Goal: Information Seeking & Learning: Learn about a topic

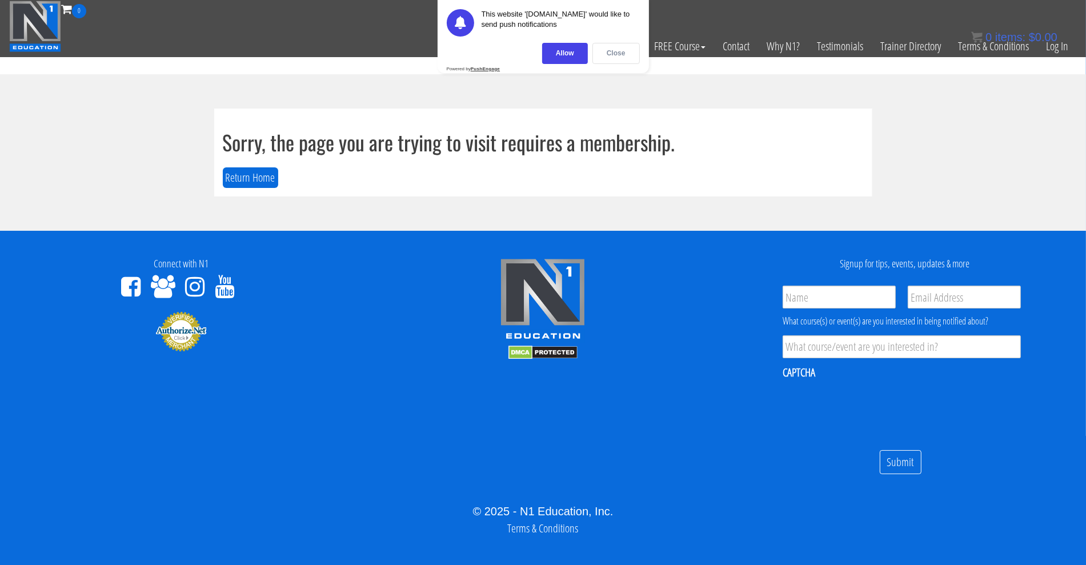
click at [615, 53] on div "Close" at bounding box center [616, 53] width 47 height 21
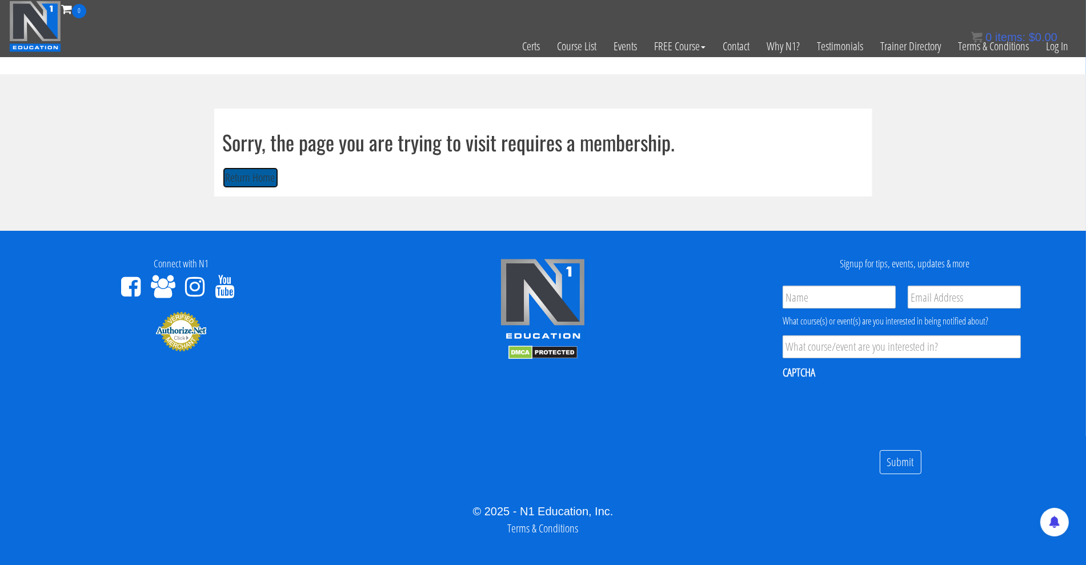
click at [249, 179] on button "Return Home" at bounding box center [250, 177] width 55 height 21
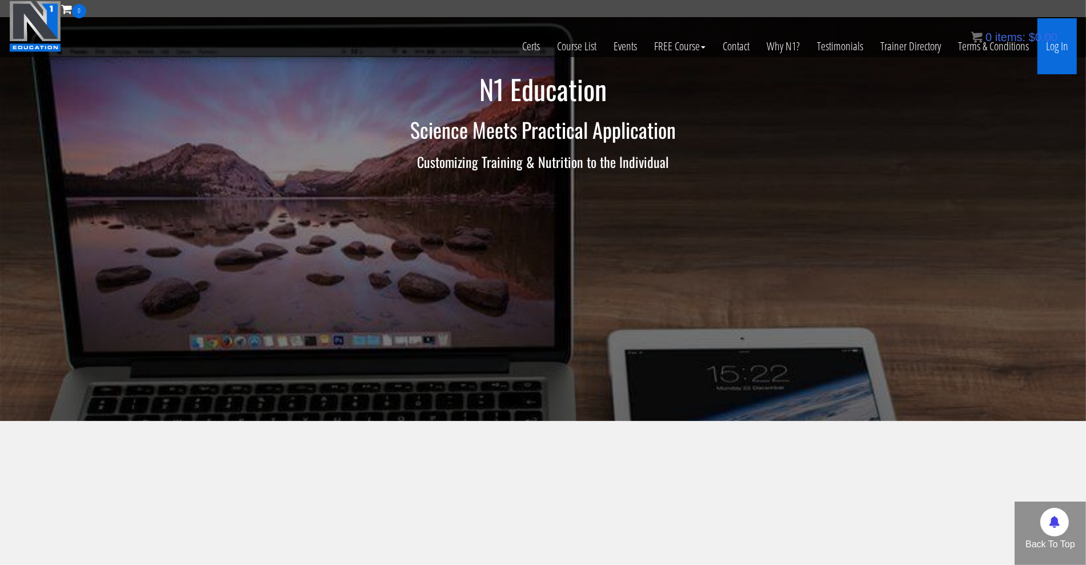
click at [1067, 47] on link "Log In" at bounding box center [1057, 46] width 39 height 56
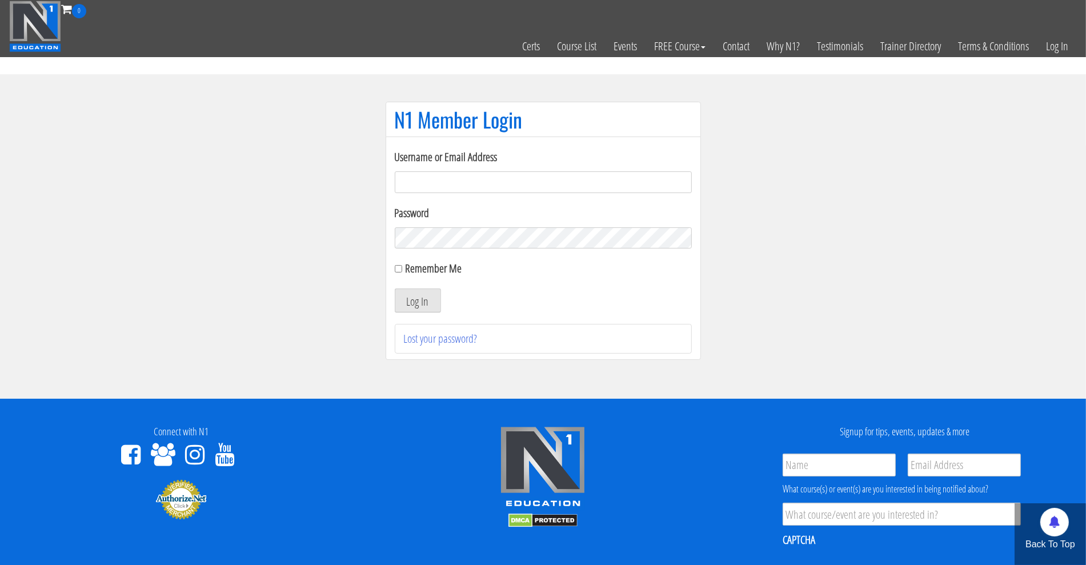
type input "limjunwei1993@gmail.com"
click at [398, 273] on div "Remember Me" at bounding box center [543, 268] width 297 height 17
click at [400, 270] on input "Remember Me" at bounding box center [398, 268] width 7 height 7
checkbox input "true"
click at [410, 298] on button "Log In" at bounding box center [418, 301] width 46 height 24
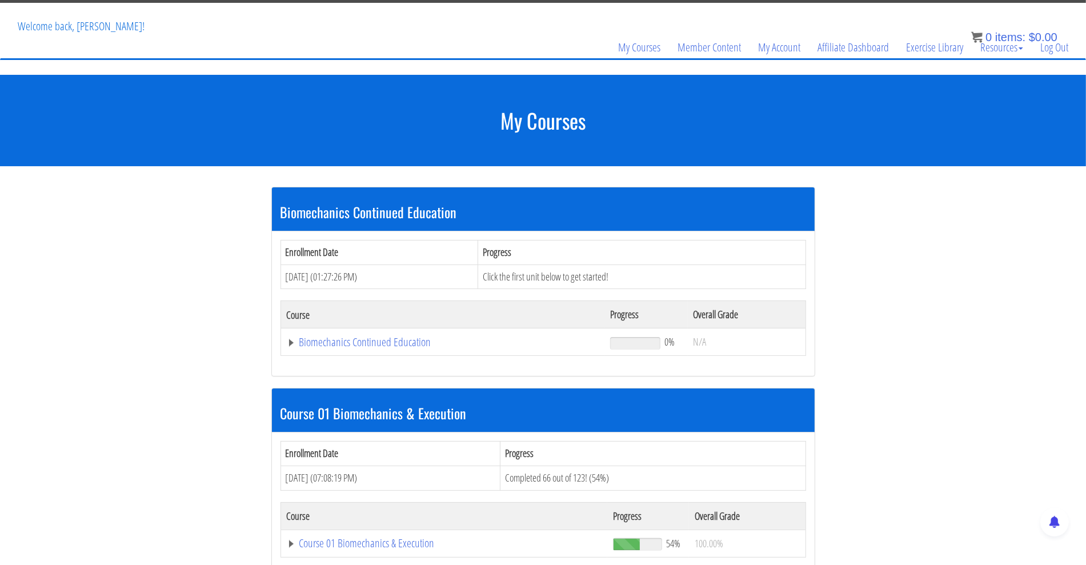
scroll to position [55, 0]
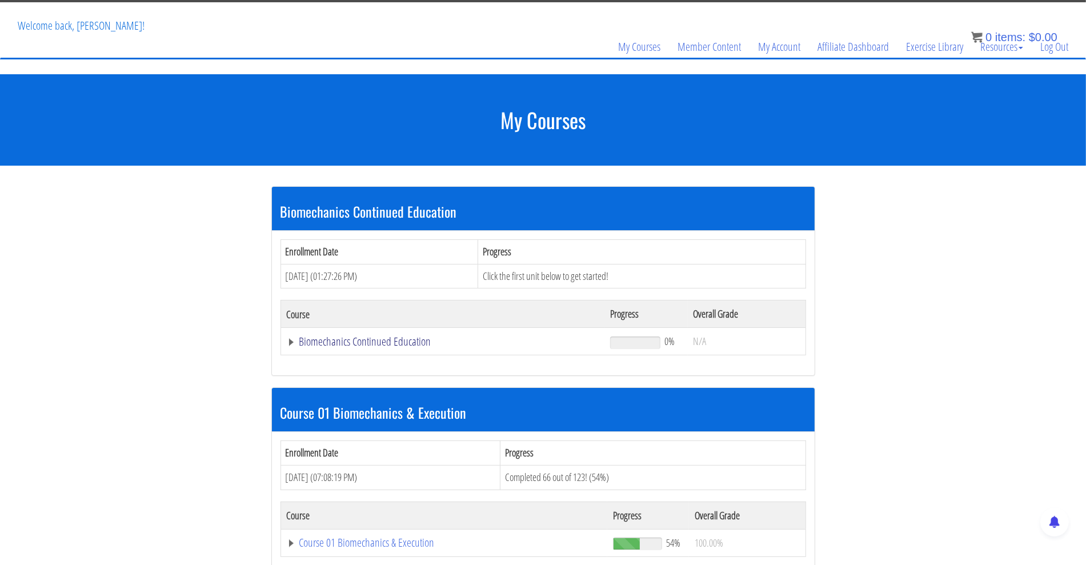
click at [290, 342] on link "Biomechanics Continued Education" at bounding box center [443, 341] width 313 height 11
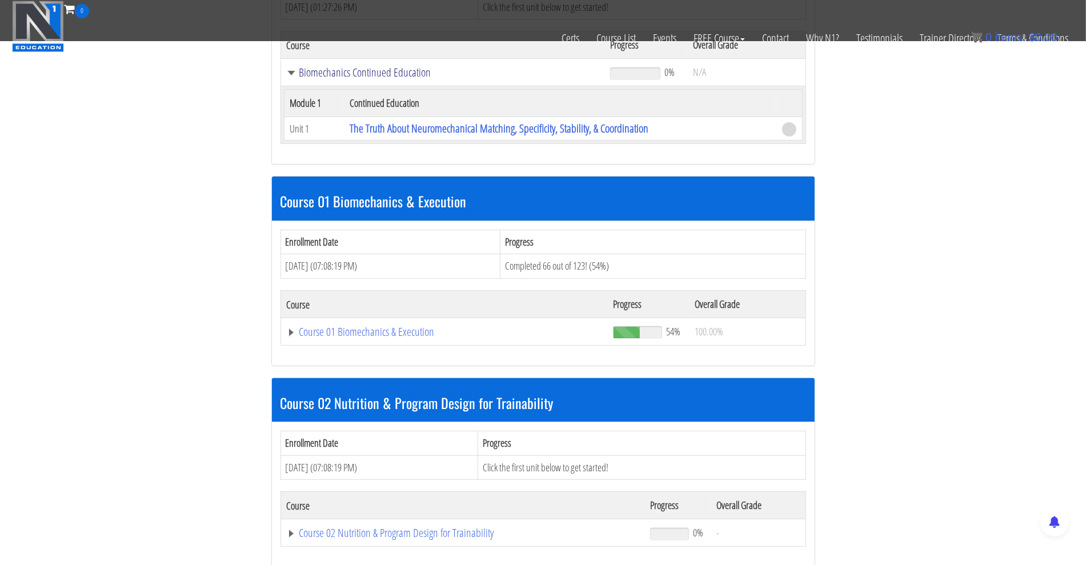
scroll to position [309, 0]
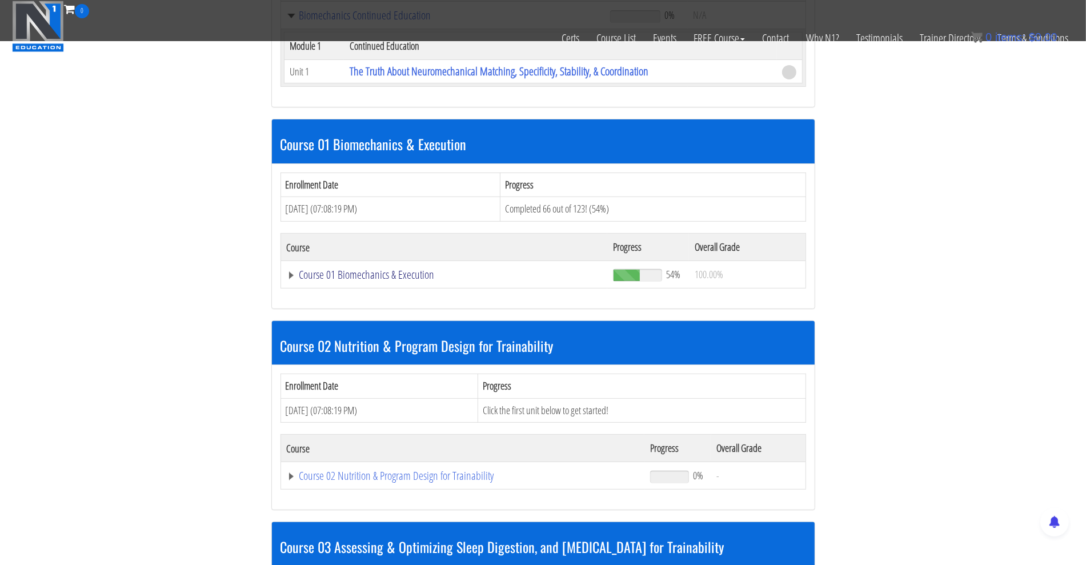
click at [287, 21] on link "Course 01 Biomechanics & Execution" at bounding box center [443, 15] width 313 height 11
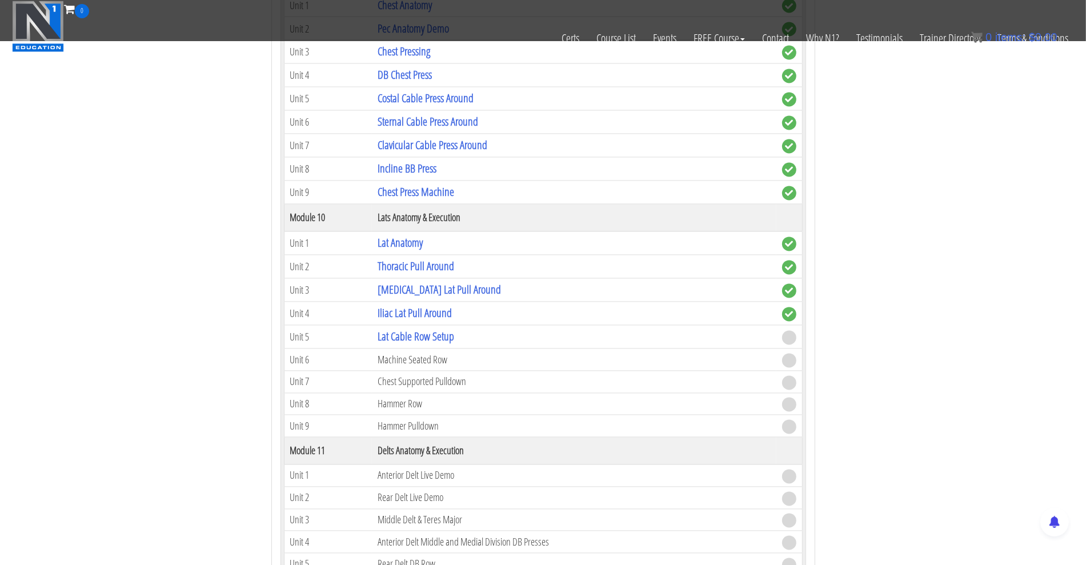
scroll to position [2120, 0]
click at [403, 329] on link "Lat Cable Row Setup" at bounding box center [416, 336] width 77 height 15
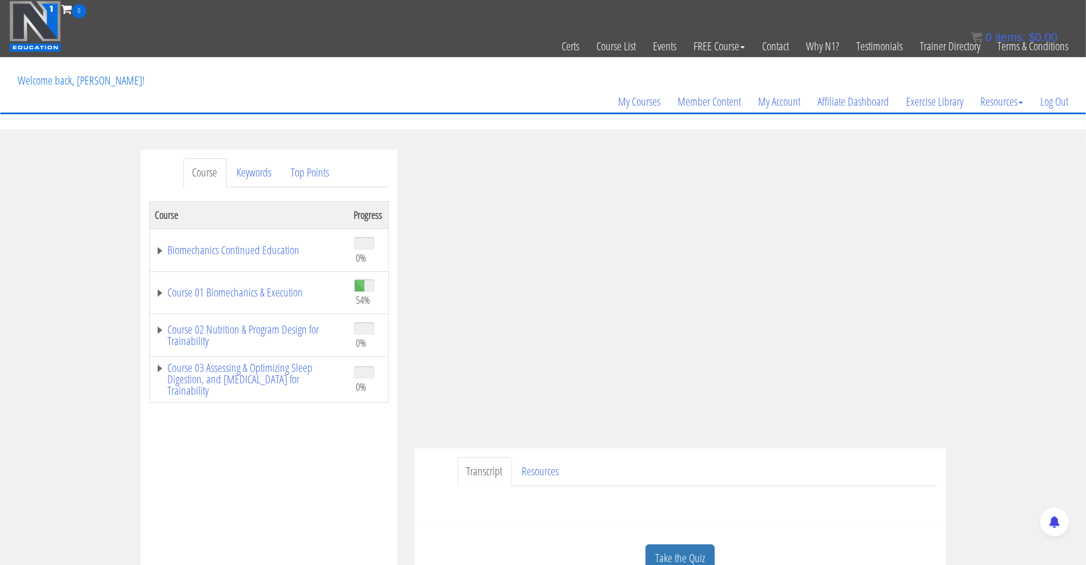
scroll to position [1, 0]
click at [954, 367] on div "Course Keywords Top Points Course Progress Biomechanics Continued Education 0% …" at bounding box center [543, 472] width 1086 height 646
click at [963, 395] on div "Course Keywords Top Points Course Progress Biomechanics Continued Education 0% …" at bounding box center [543, 472] width 1086 height 646
click at [987, 308] on div "Course Keywords Top Points Course Progress Biomechanics Continued Education 0% …" at bounding box center [543, 472] width 1086 height 646
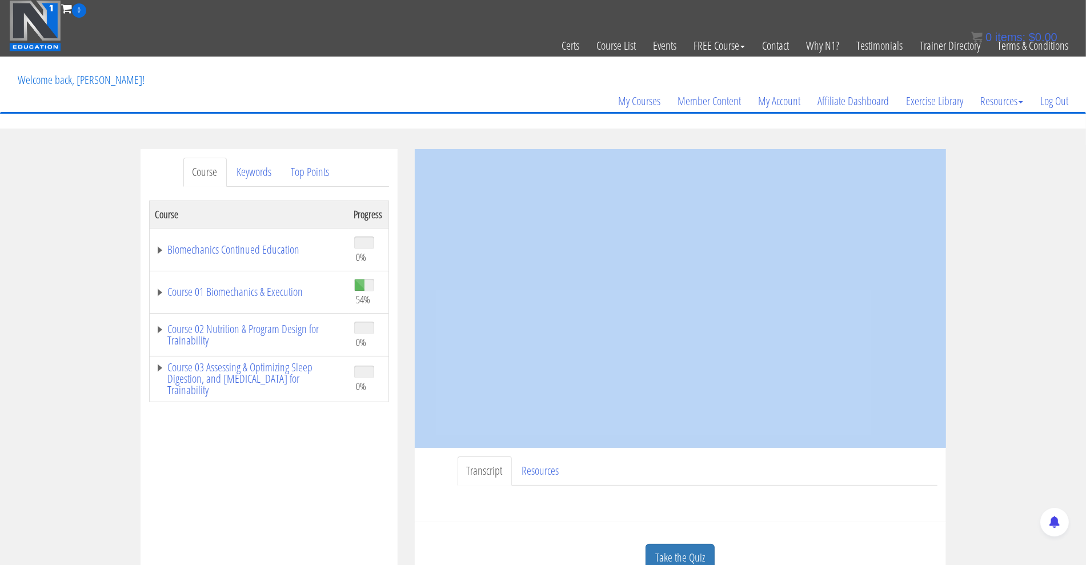
click at [987, 308] on div "Course Keywords Top Points Course Progress Biomechanics Continued Education 0% …" at bounding box center [543, 472] width 1086 height 646
click at [990, 411] on div "Course Keywords Top Points Course Progress Biomechanics Continued Education 0% …" at bounding box center [543, 472] width 1086 height 646
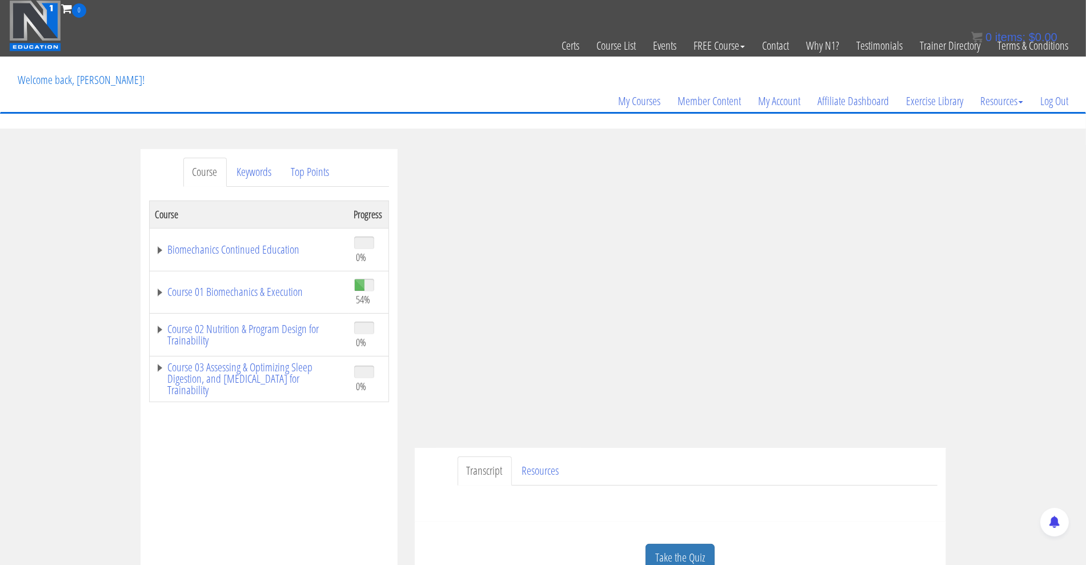
click at [990, 411] on div "Course Keywords Top Points Course Progress Biomechanics Continued Education 0% …" at bounding box center [543, 472] width 1086 height 646
click at [959, 326] on div "Course Keywords Top Points Course Progress Biomechanics Continued Education 0% …" at bounding box center [543, 472] width 1086 height 646
click at [1000, 283] on div "Course Keywords Top Points Course Progress Biomechanics Continued Education 0% …" at bounding box center [543, 472] width 1086 height 646
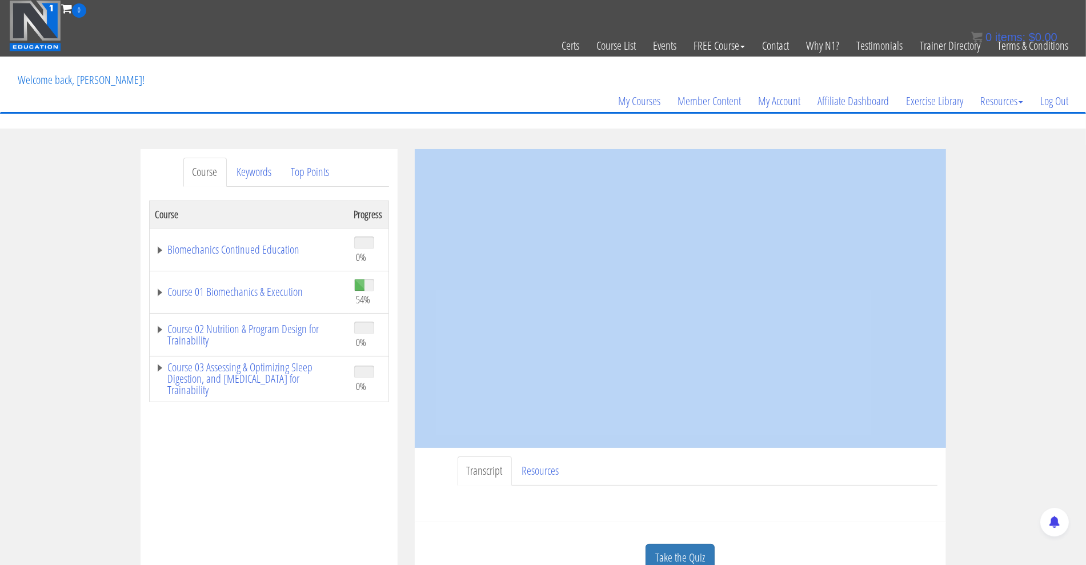
drag, startPoint x: 1000, startPoint y: 283, endPoint x: 939, endPoint y: 277, distance: 61.5
click at [437, 221] on div "Course Keywords Top Points Course Progress Biomechanics Continued Education 0% …" at bounding box center [543, 472] width 1086 height 646
click at [1009, 431] on div "Course Keywords Top Points Course Progress Biomechanics Continued Education 0% …" at bounding box center [543, 472] width 1086 height 646
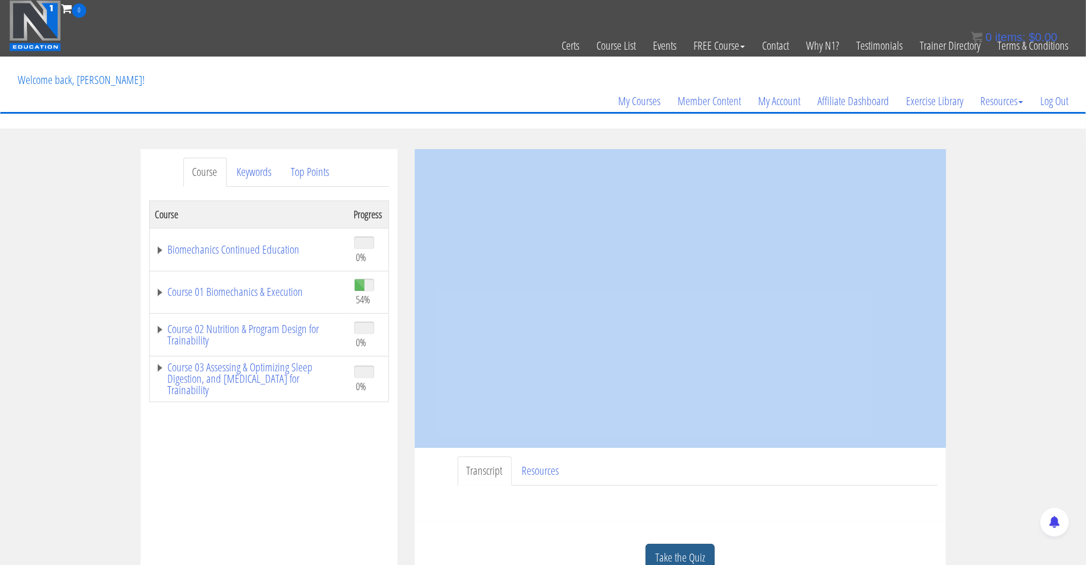
click at [686, 547] on link "Take the Quiz" at bounding box center [680, 558] width 69 height 28
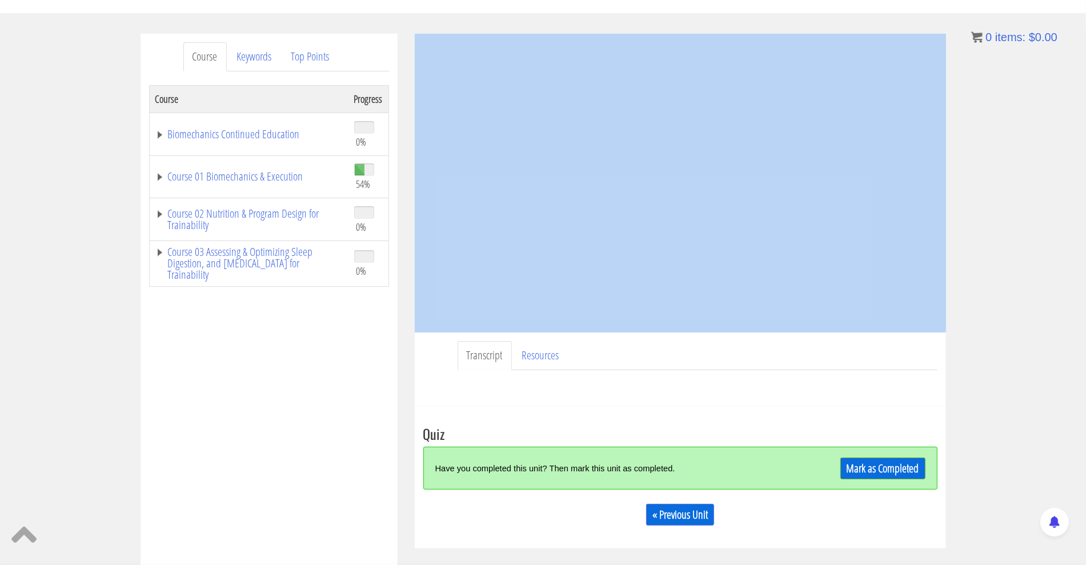
scroll to position [117, 0]
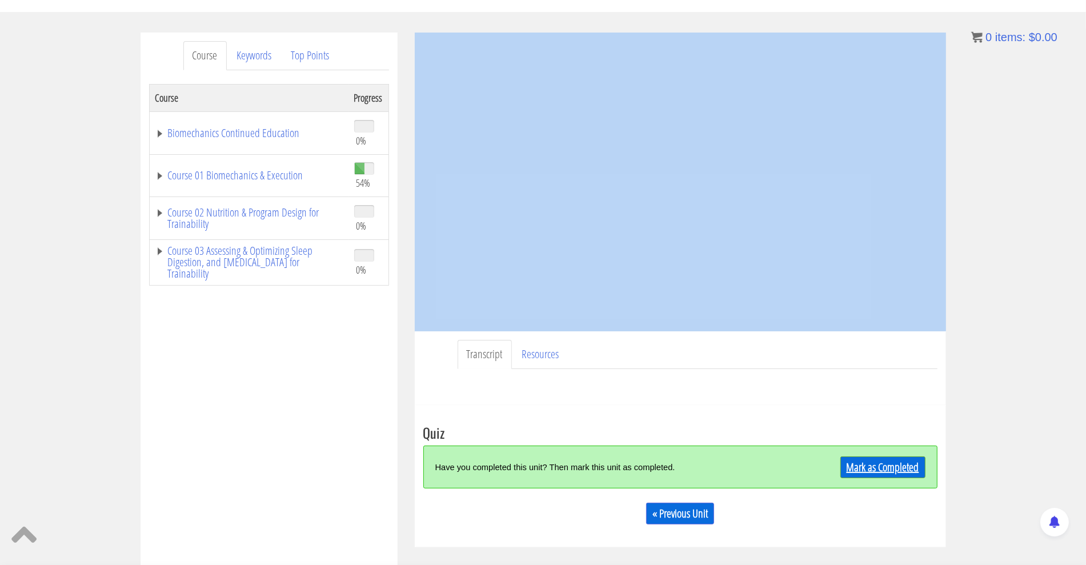
click at [868, 459] on link "Mark as Completed" at bounding box center [883, 468] width 85 height 22
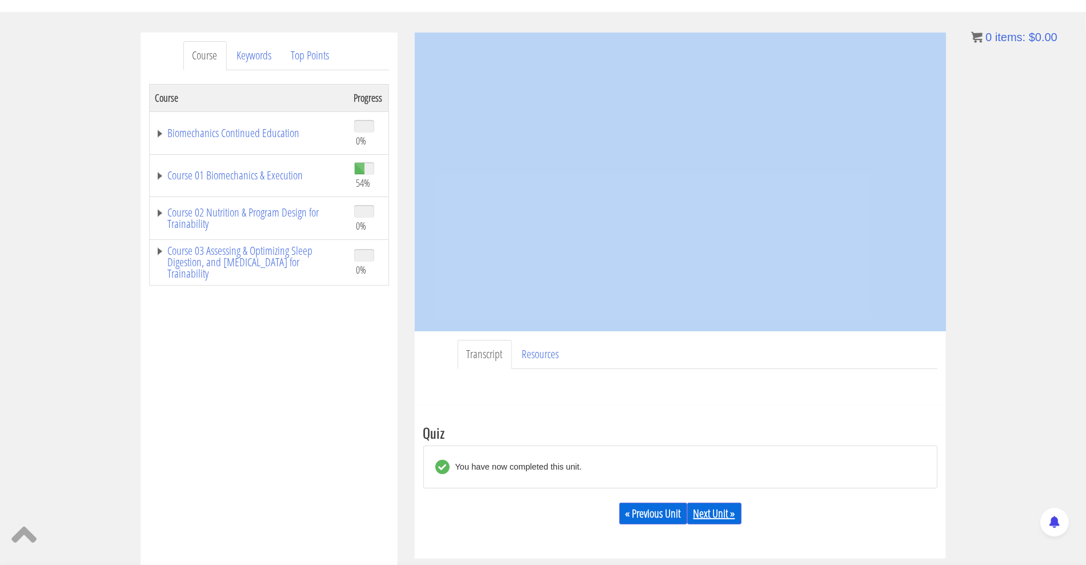
click at [711, 504] on link "Next Unit »" at bounding box center [714, 514] width 54 height 22
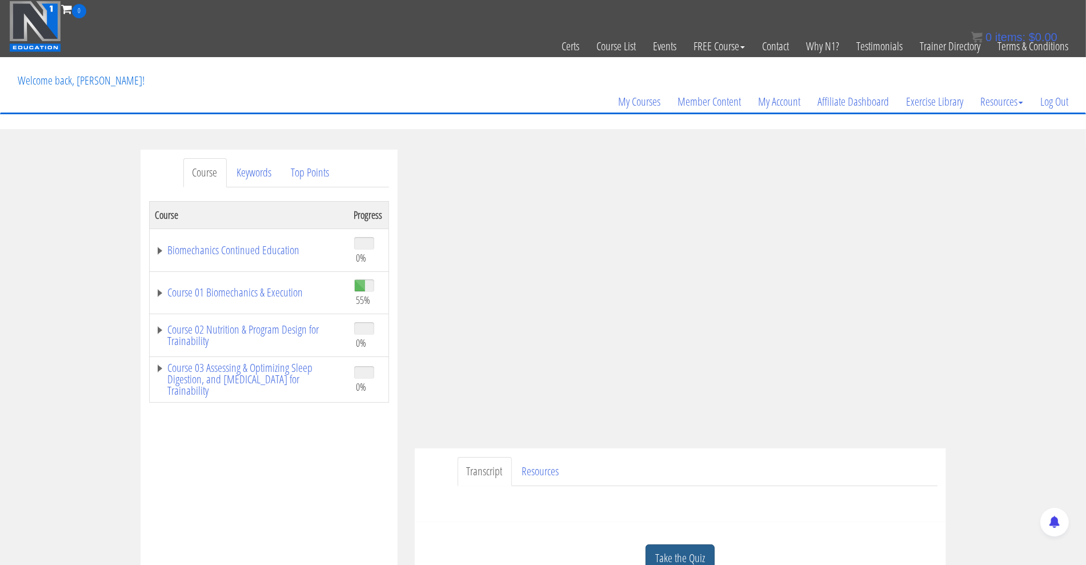
click at [683, 548] on link "Take the Quiz" at bounding box center [680, 559] width 69 height 28
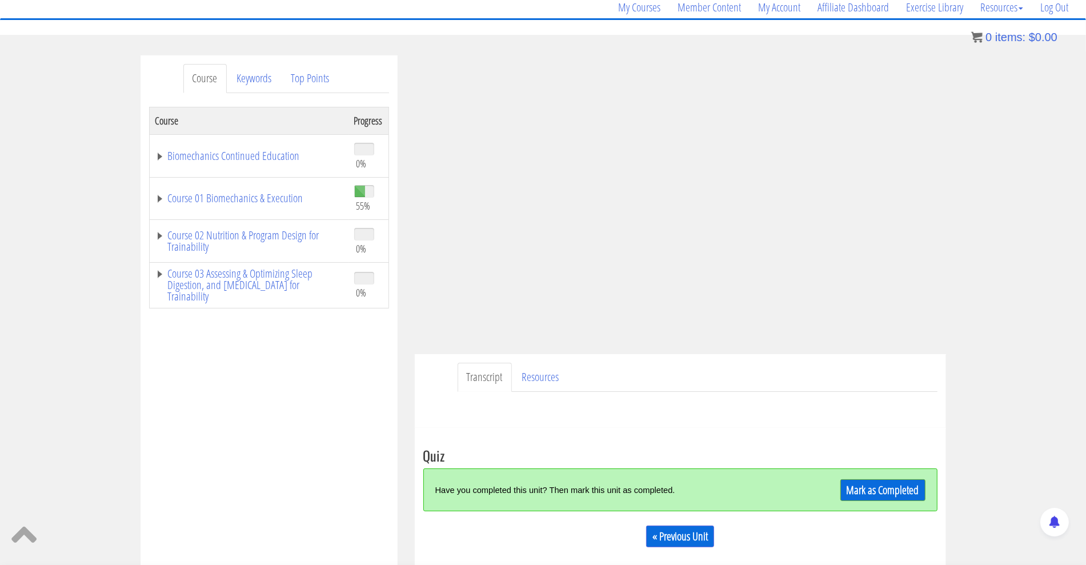
scroll to position [95, 0]
click at [873, 484] on link "Mark as Completed" at bounding box center [883, 490] width 85 height 22
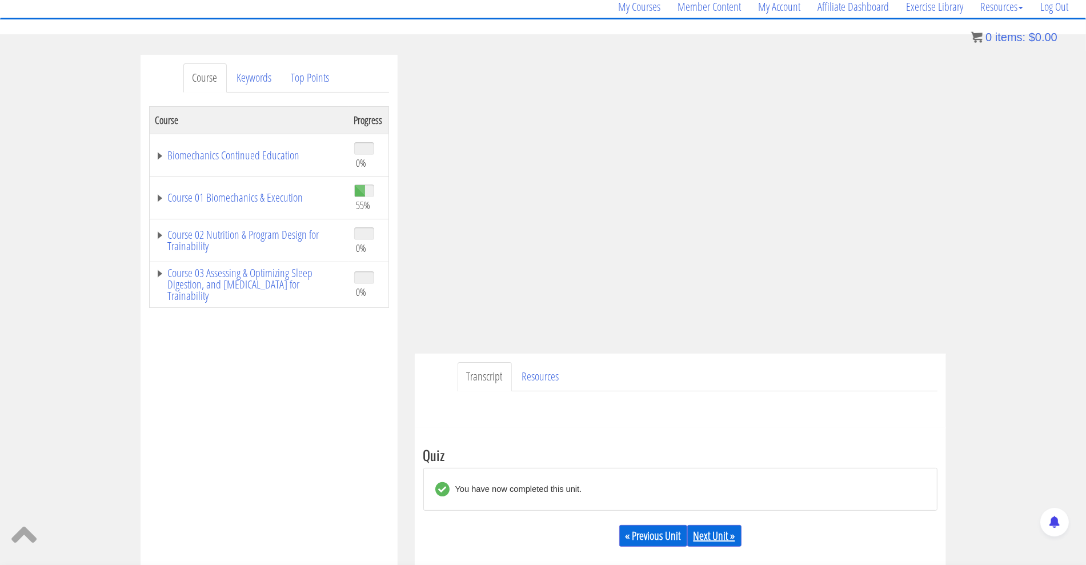
click at [716, 526] on link "Next Unit »" at bounding box center [714, 536] width 54 height 22
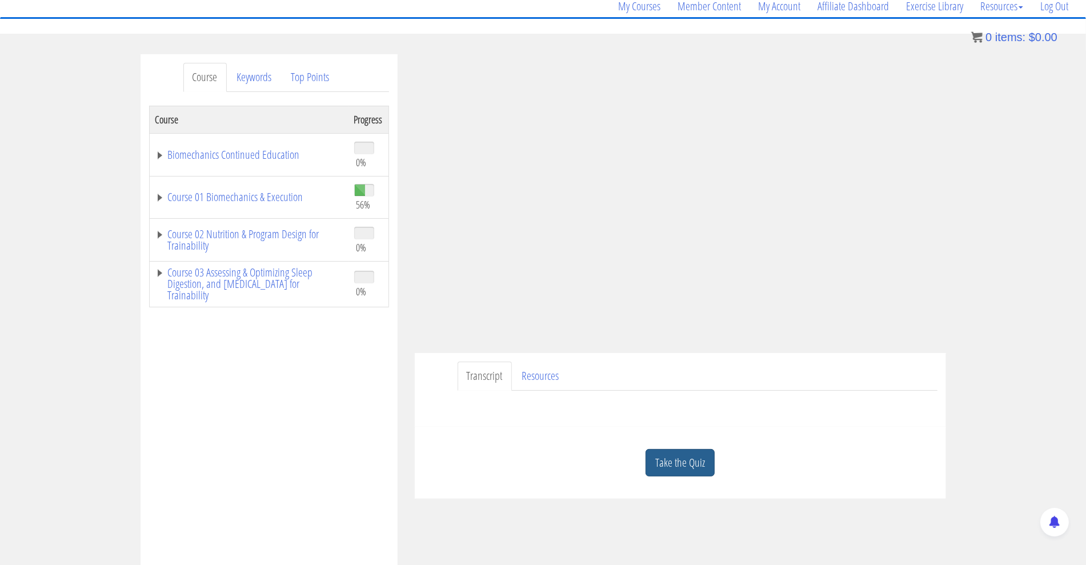
scroll to position [96, 0]
click at [667, 472] on link "Take the Quiz" at bounding box center [680, 463] width 69 height 28
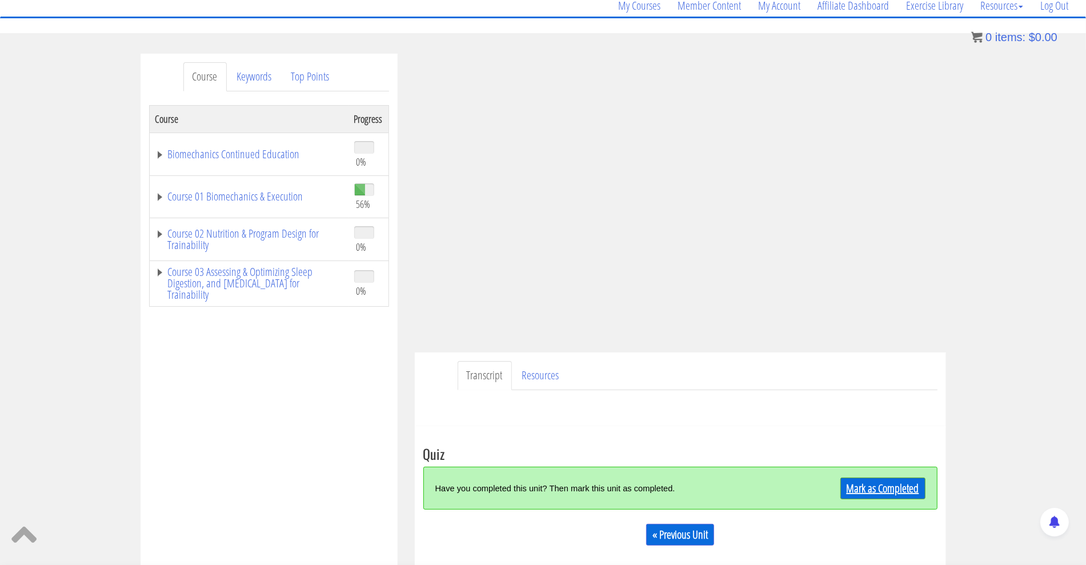
click at [886, 487] on link "Mark as Completed" at bounding box center [883, 489] width 85 height 22
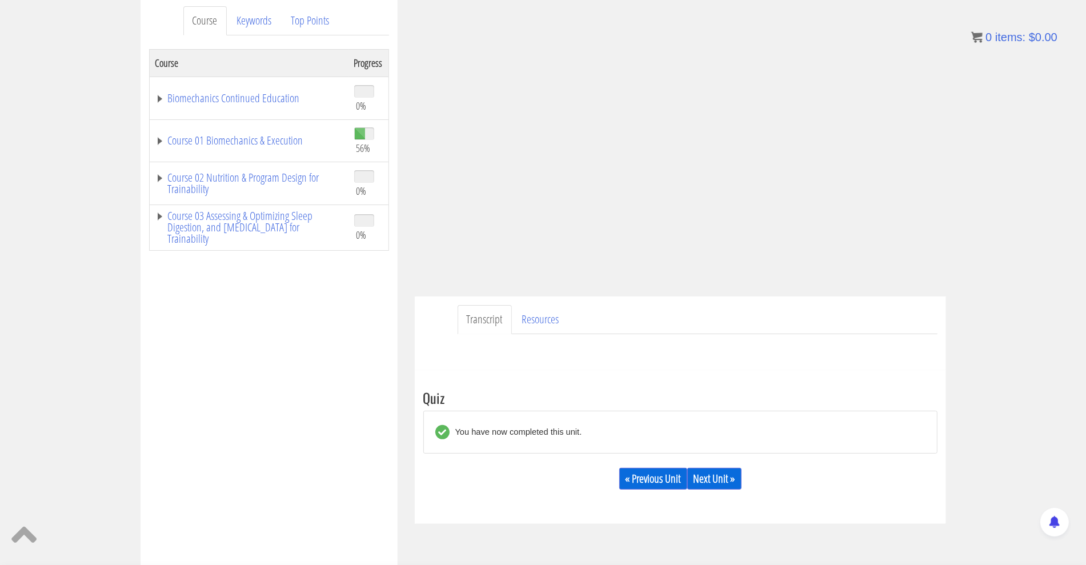
scroll to position [153, 0]
click at [739, 477] on link "Next Unit »" at bounding box center [714, 478] width 54 height 22
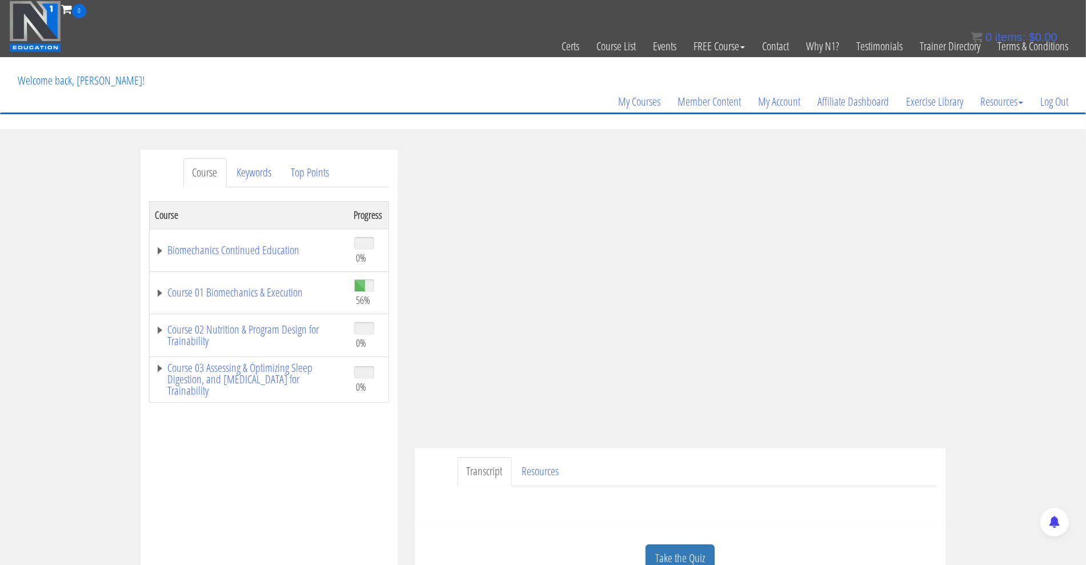
scroll to position [110, 0]
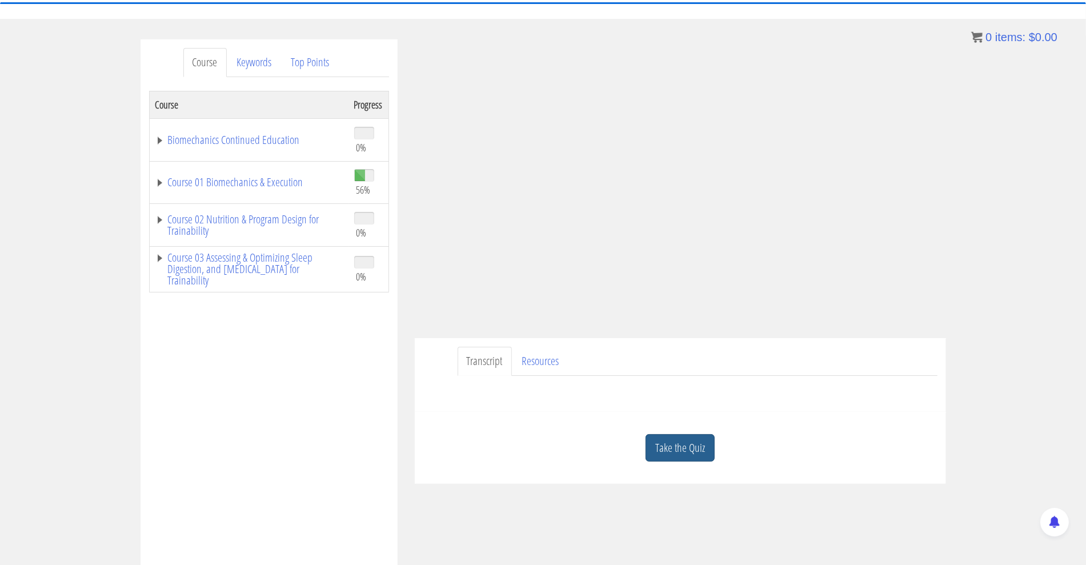
click at [689, 450] on link "Take the Quiz" at bounding box center [680, 448] width 69 height 28
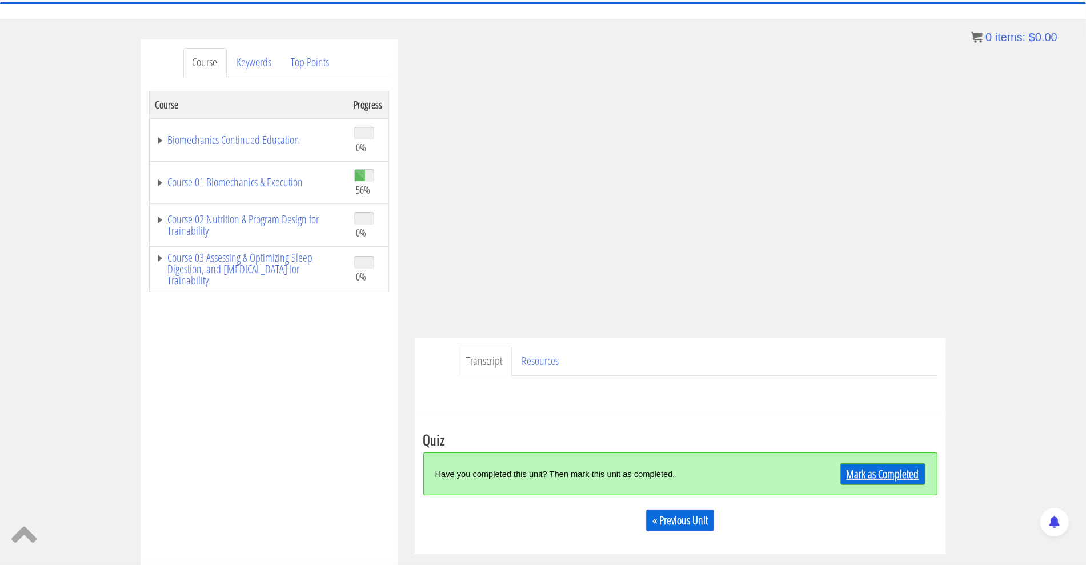
click at [872, 479] on link "Mark as Completed" at bounding box center [883, 474] width 85 height 22
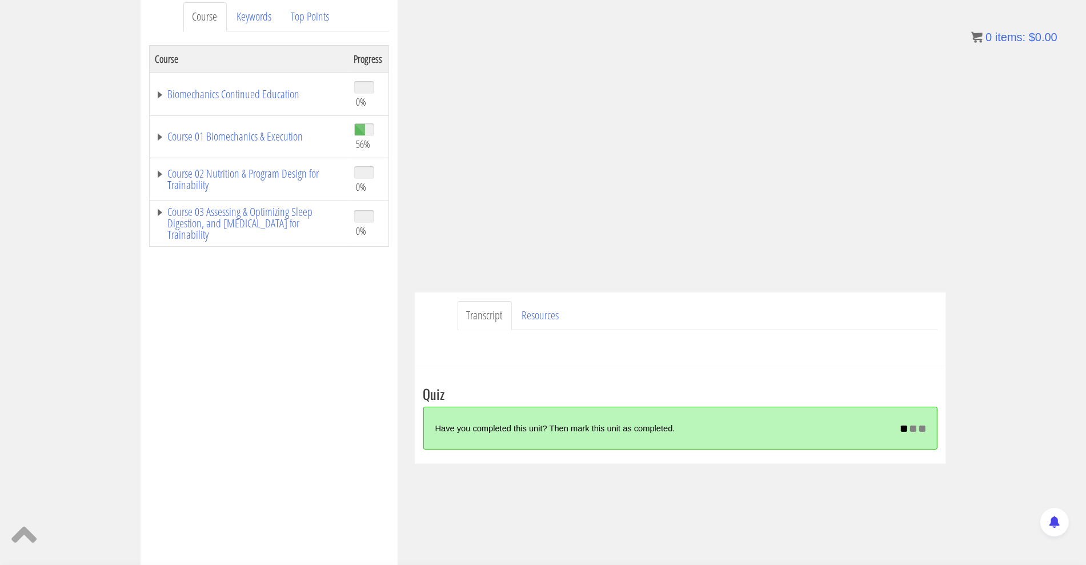
scroll to position [161, 0]
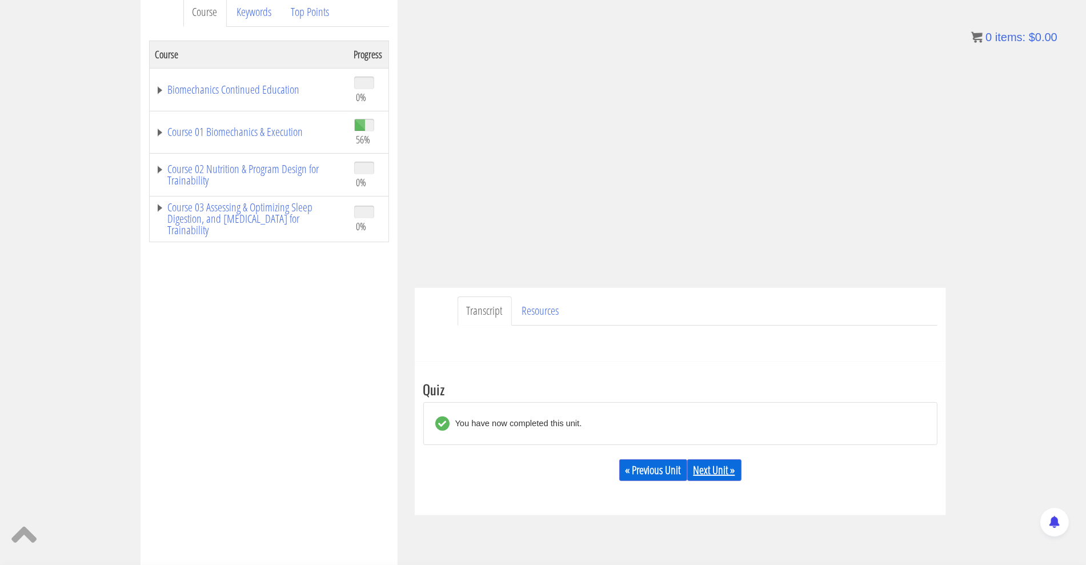
click at [726, 466] on link "Next Unit »" at bounding box center [714, 470] width 54 height 22
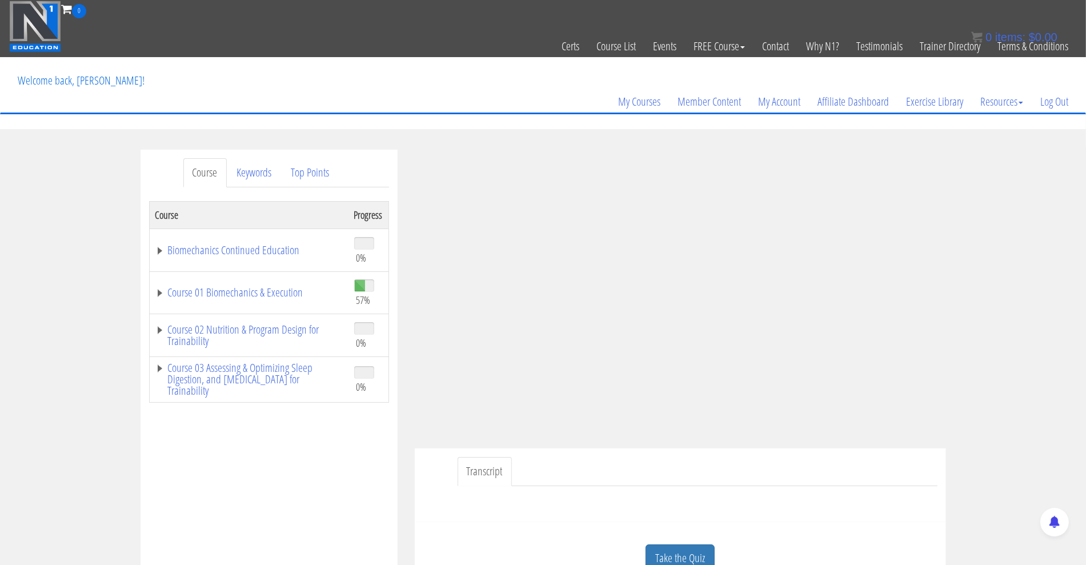
click at [993, 431] on div "Course Keywords Top Points Course Progress Biomechanics Continued Education 0% …" at bounding box center [543, 473] width 1086 height 646
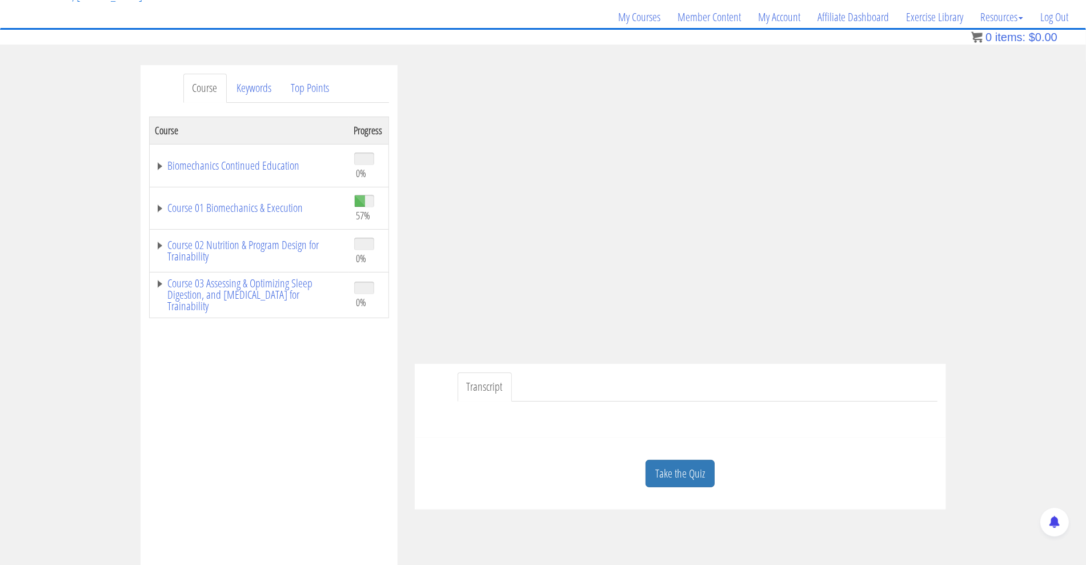
scroll to position [118, 0]
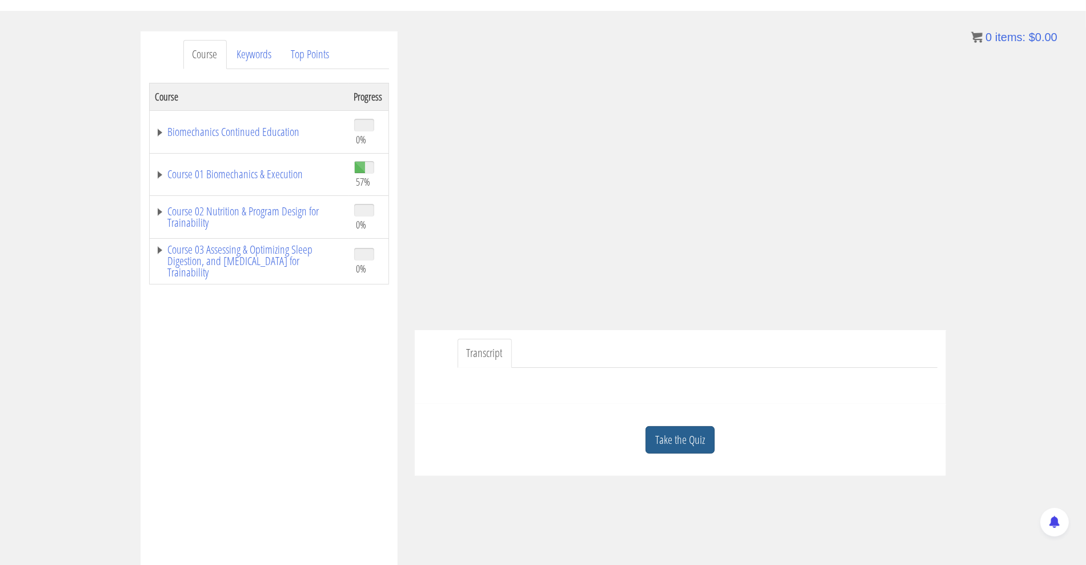
click at [678, 442] on link "Take the Quiz" at bounding box center [680, 440] width 69 height 28
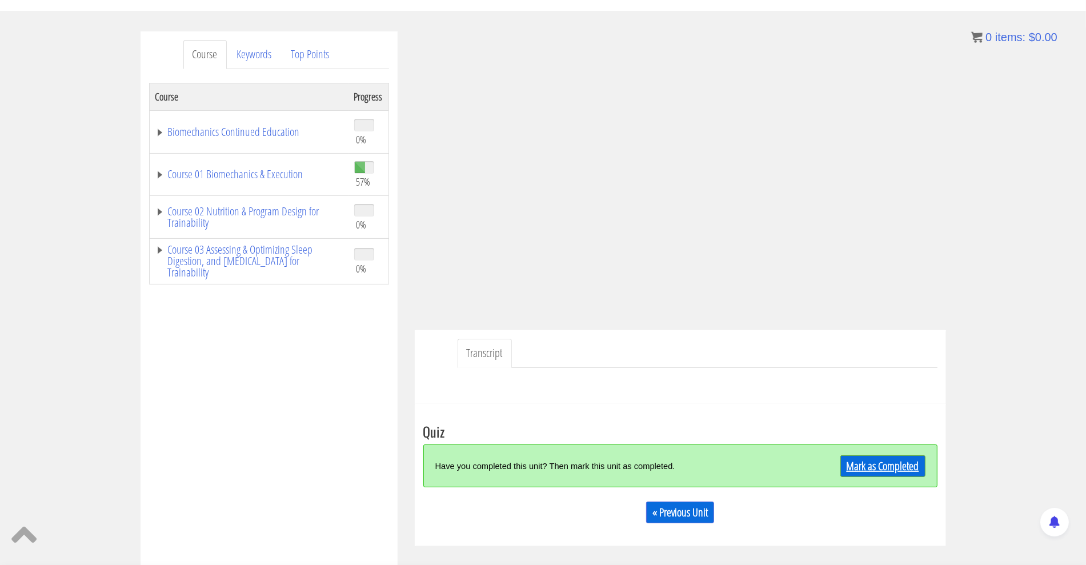
click at [895, 460] on link "Mark as Completed" at bounding box center [883, 466] width 85 height 22
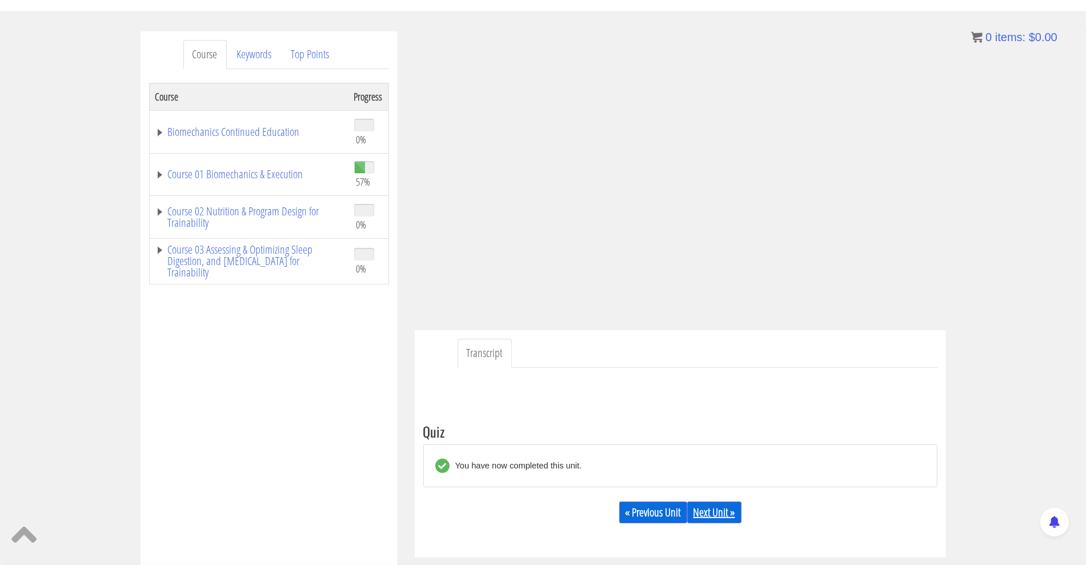
click at [713, 518] on link "Next Unit »" at bounding box center [714, 513] width 54 height 22
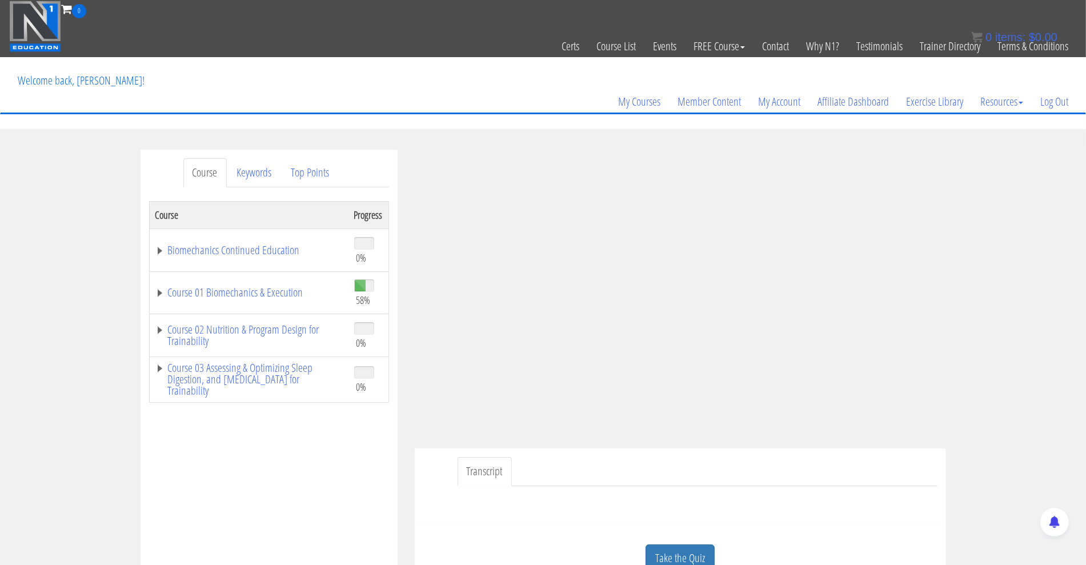
scroll to position [41, 0]
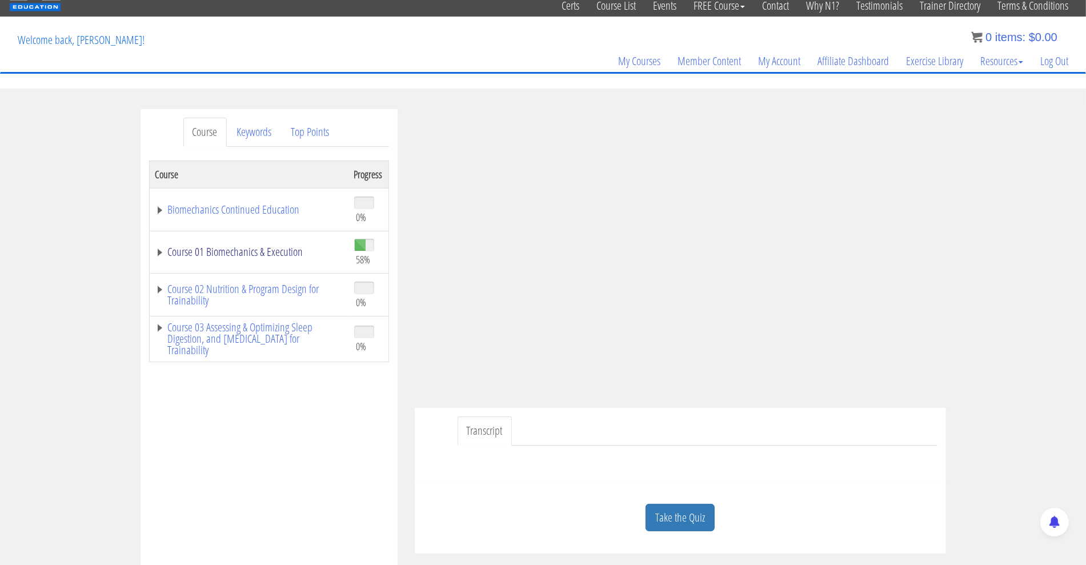
click at [161, 253] on link "Course 01 Biomechanics & Execution" at bounding box center [248, 251] width 187 height 11
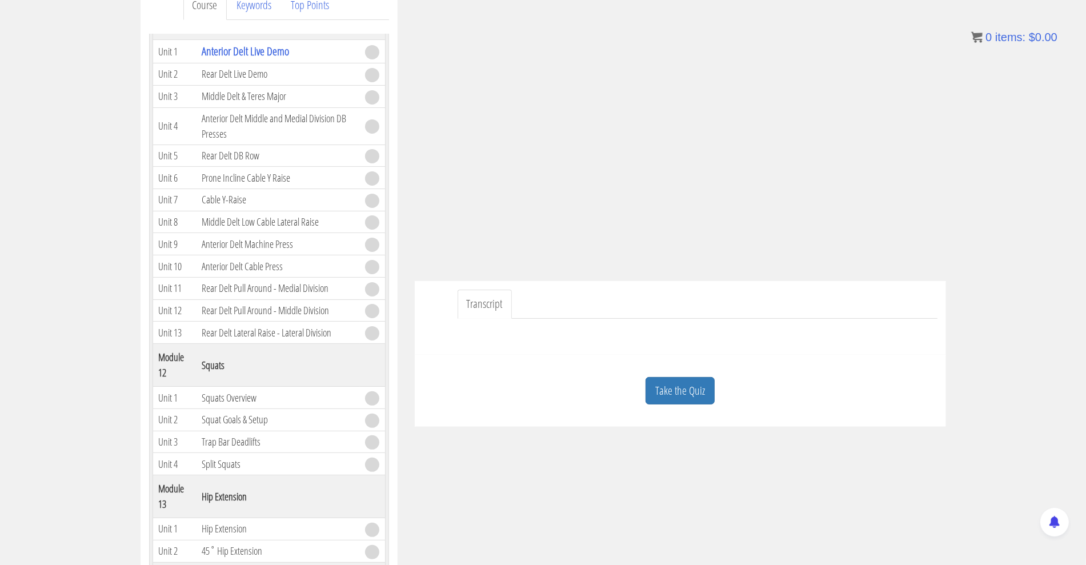
scroll to position [169, 0]
click at [706, 381] on link "Take the Quiz" at bounding box center [680, 390] width 69 height 28
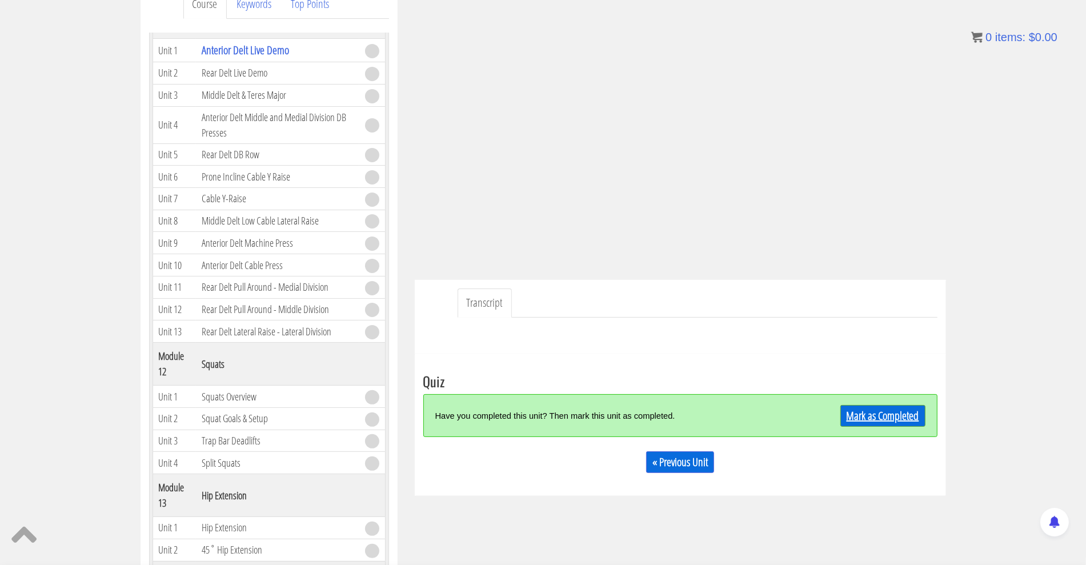
click at [913, 413] on link "Mark as Completed" at bounding box center [883, 416] width 85 height 22
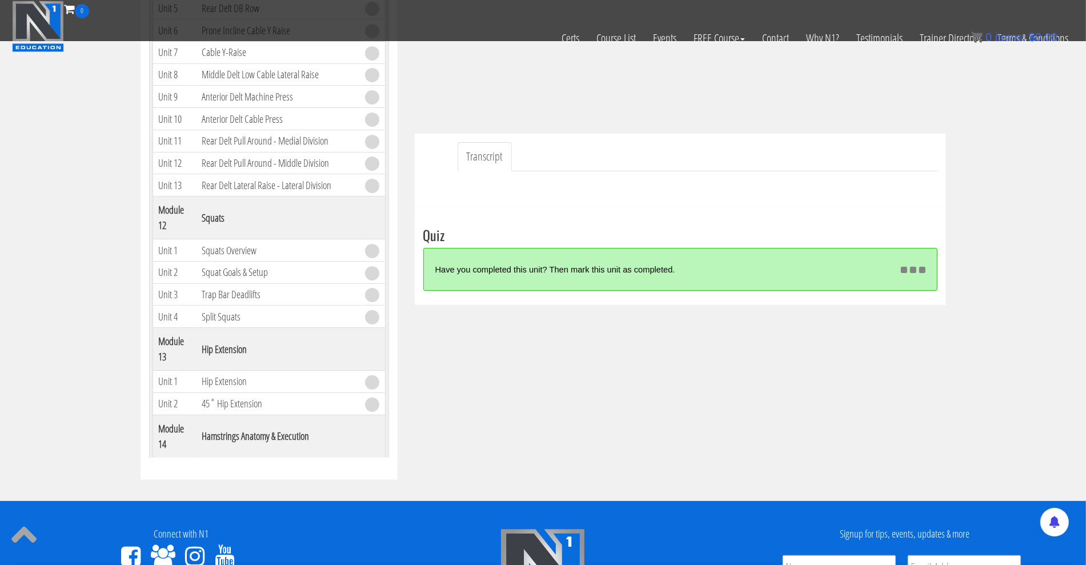
scroll to position [244, 0]
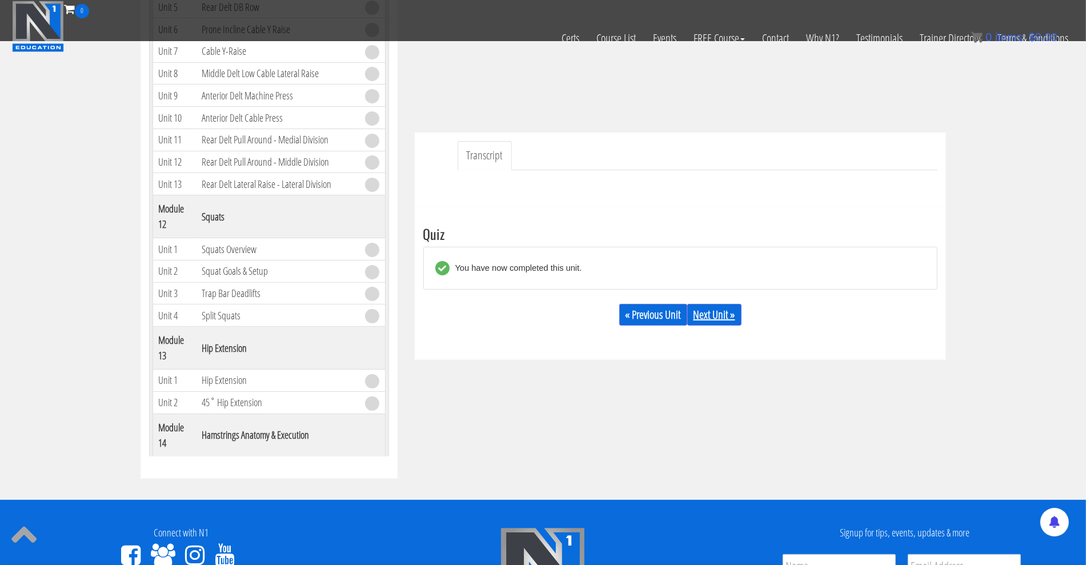
click at [723, 318] on link "Next Unit »" at bounding box center [714, 315] width 54 height 22
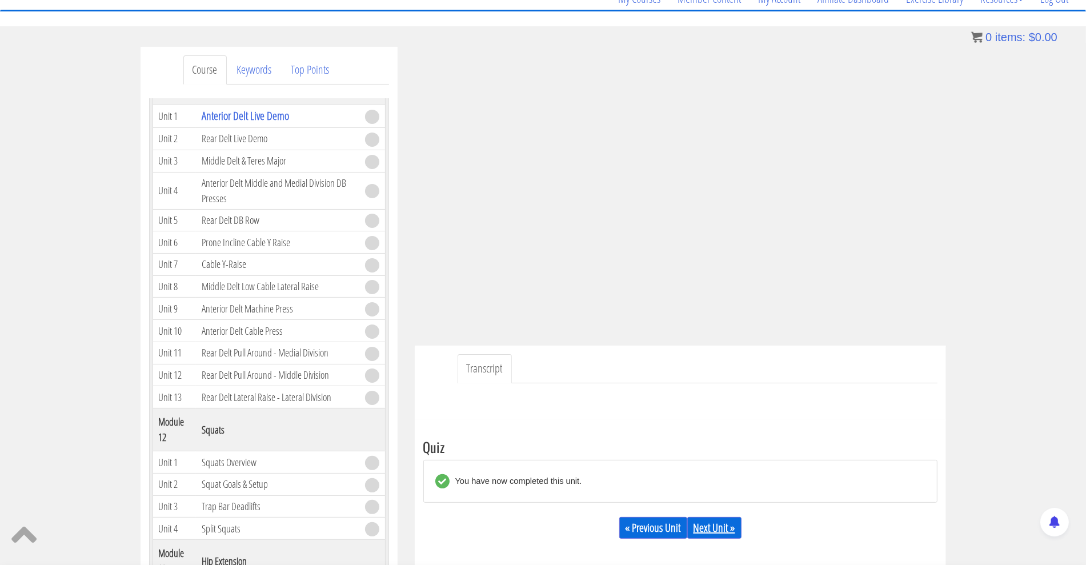
scroll to position [99, 0]
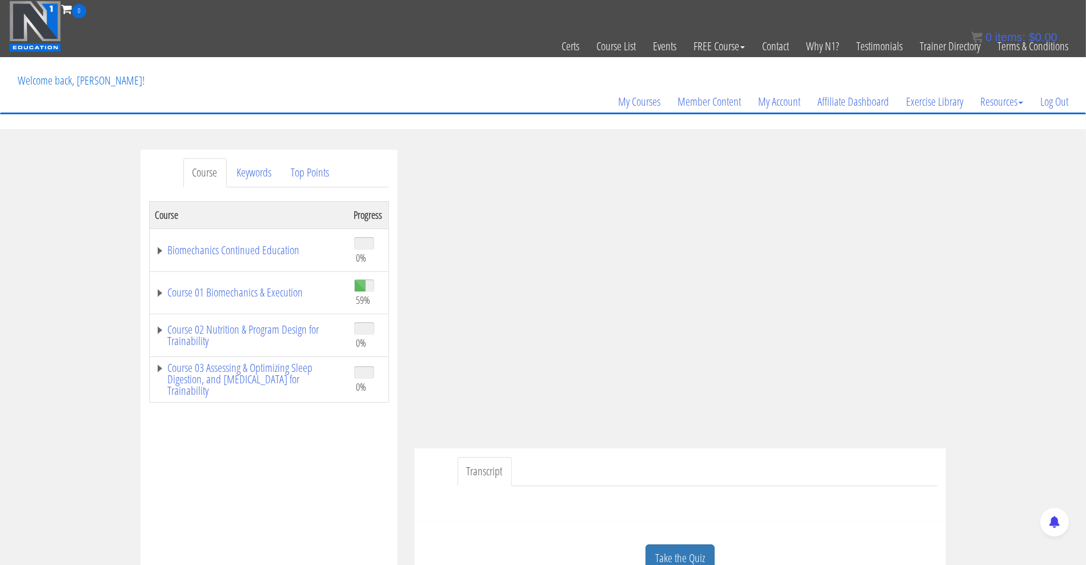
scroll to position [72, 0]
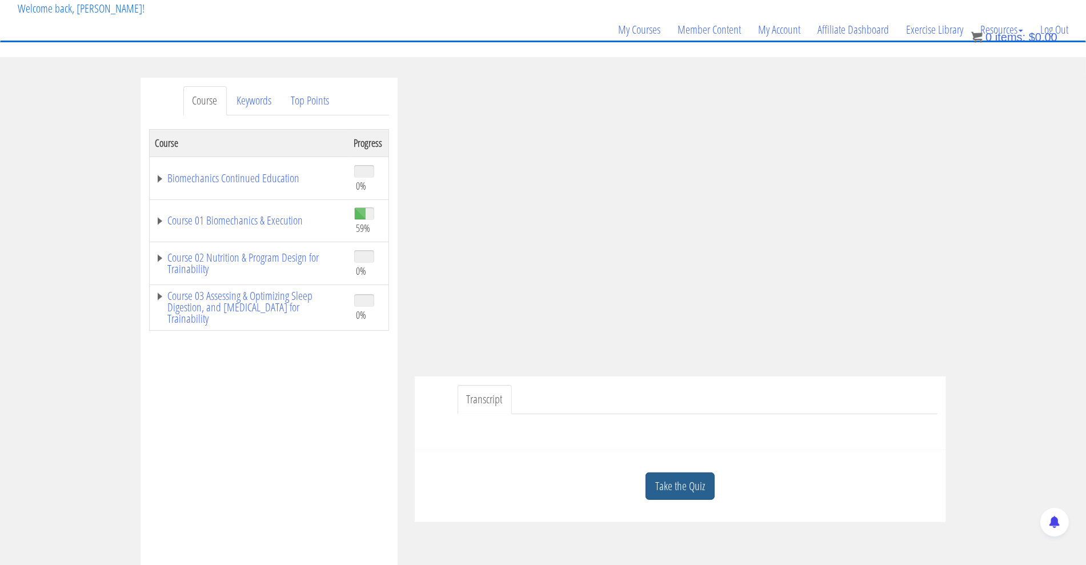
click at [695, 486] on link "Take the Quiz" at bounding box center [680, 487] width 69 height 28
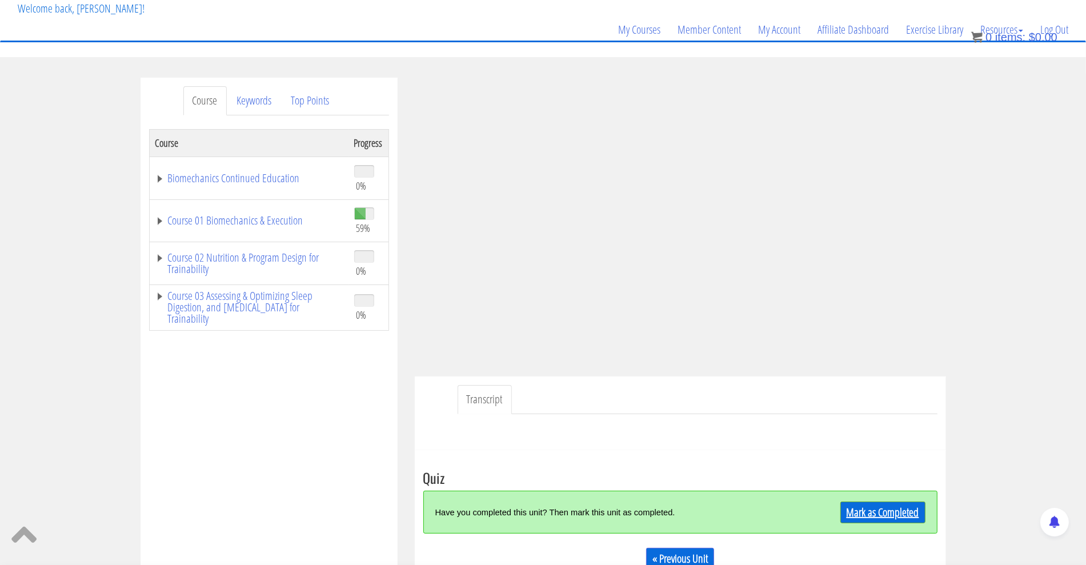
click at [903, 511] on link "Mark as Completed" at bounding box center [883, 513] width 85 height 22
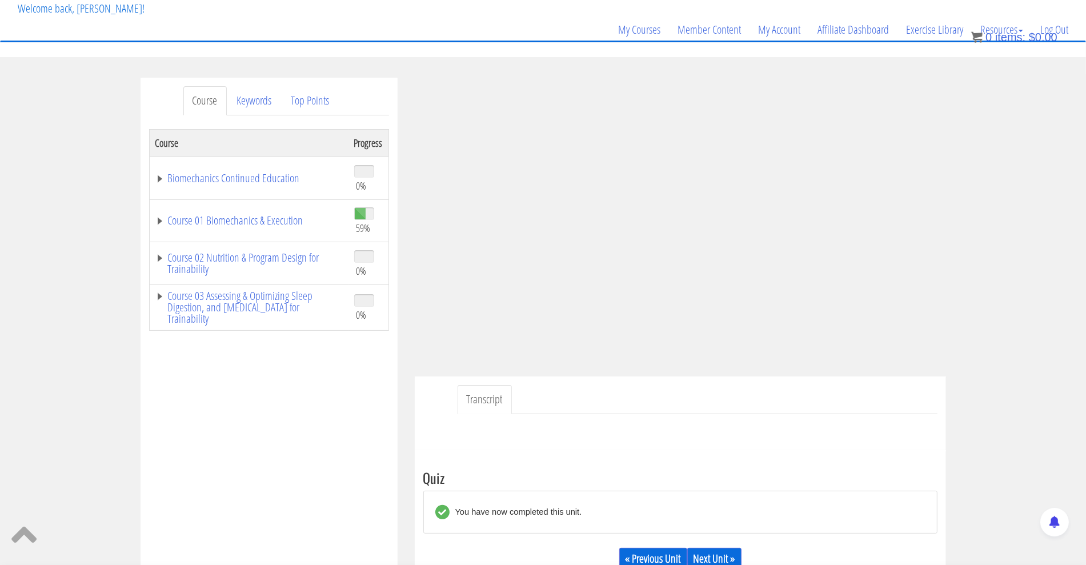
scroll to position [122, 0]
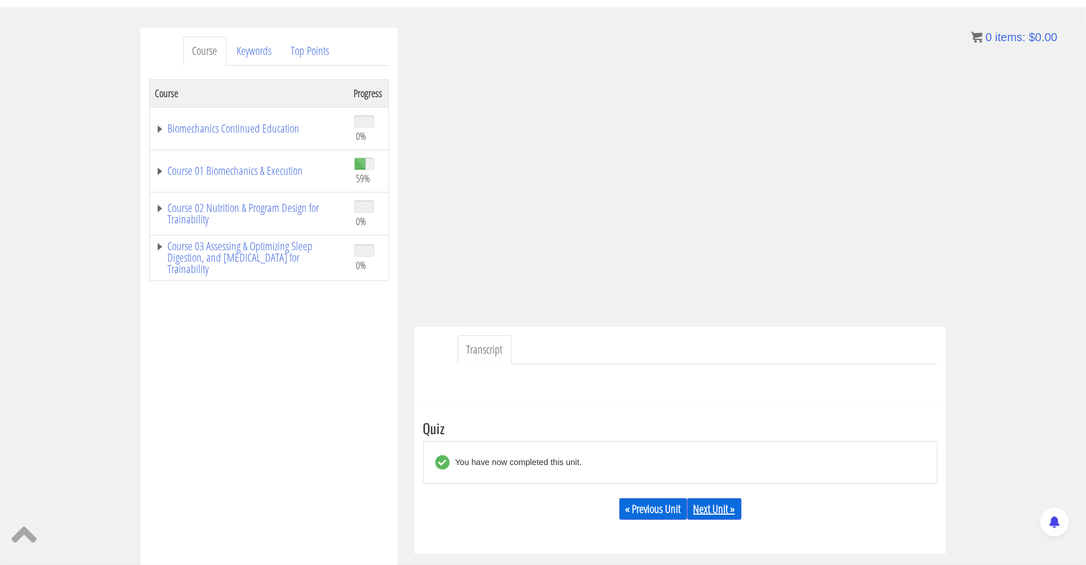
click at [719, 513] on link "Next Unit »" at bounding box center [714, 509] width 54 height 22
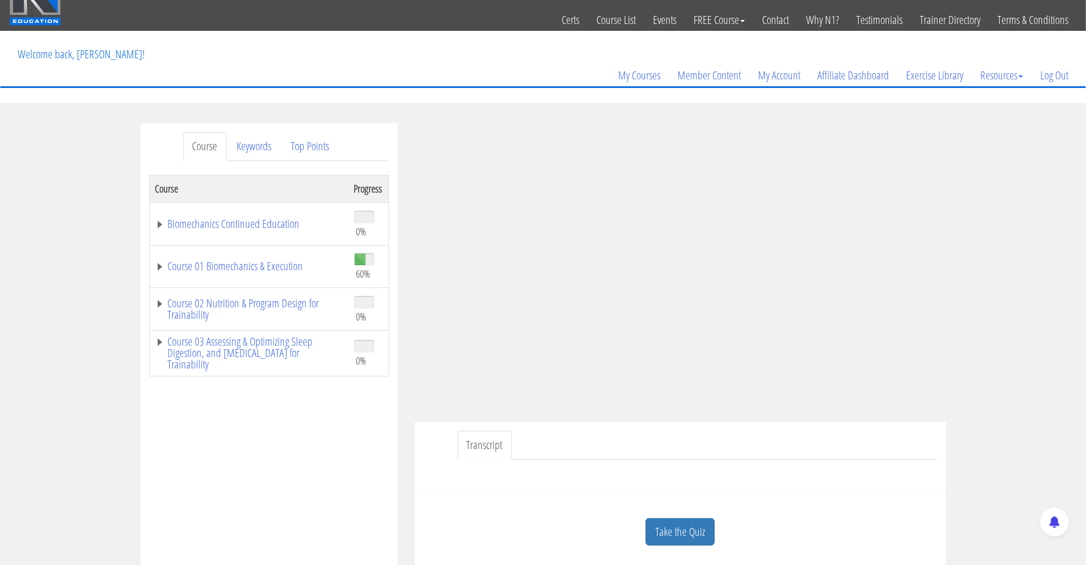
scroll to position [43, 0]
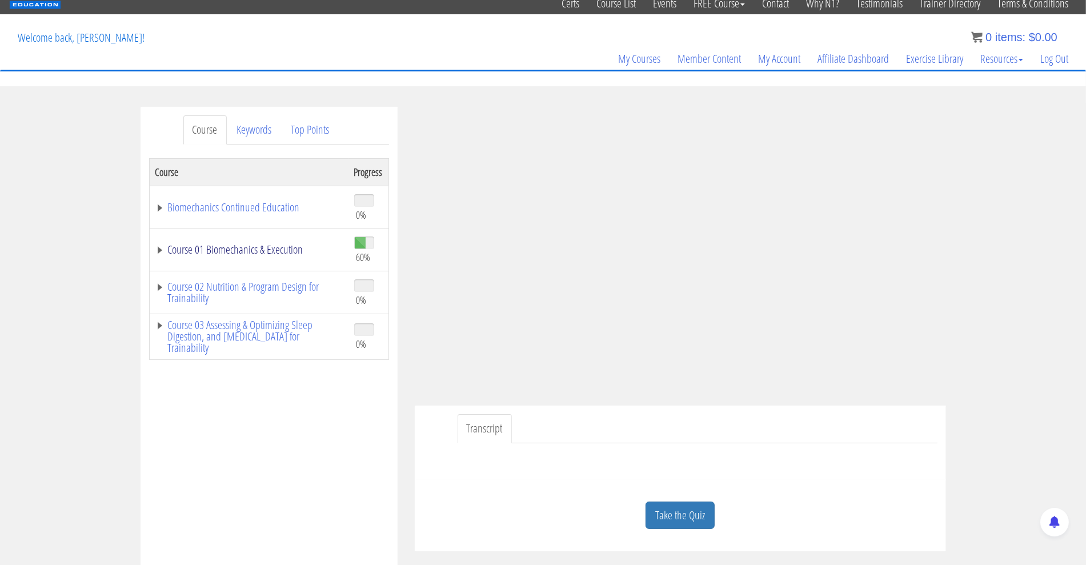
click at [161, 249] on link "Course 01 Biomechanics & Execution" at bounding box center [248, 249] width 187 height 11
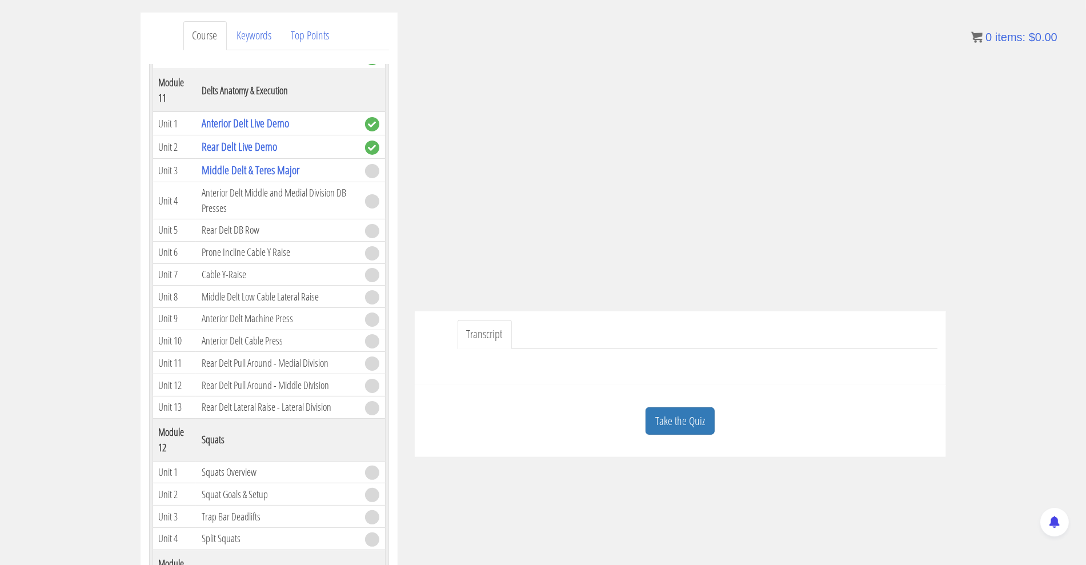
scroll to position [138, 0]
click at [674, 421] on link "Take the Quiz" at bounding box center [680, 420] width 69 height 28
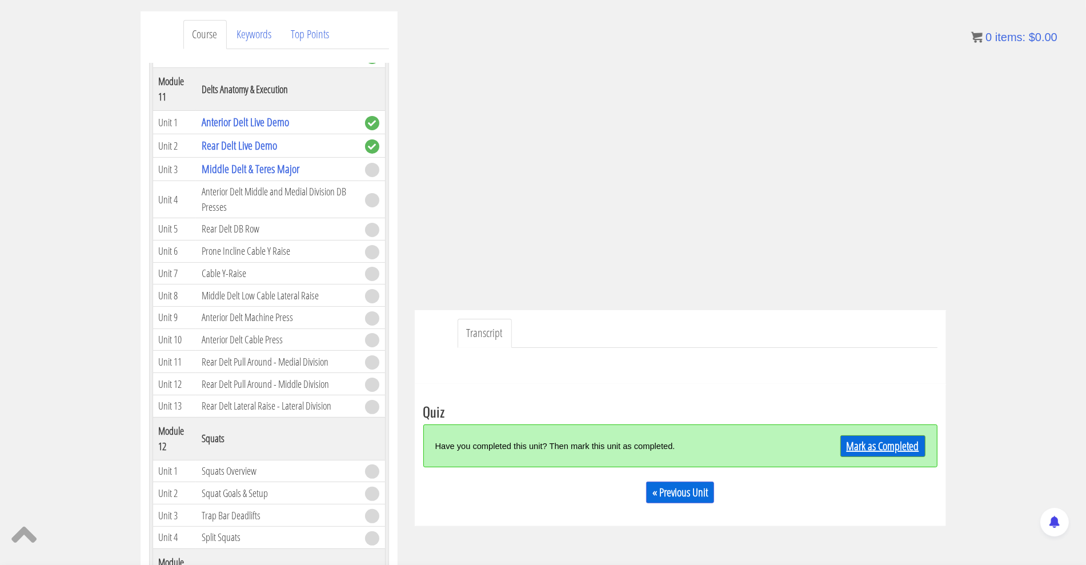
click at [877, 451] on link "Mark as Completed" at bounding box center [883, 446] width 85 height 22
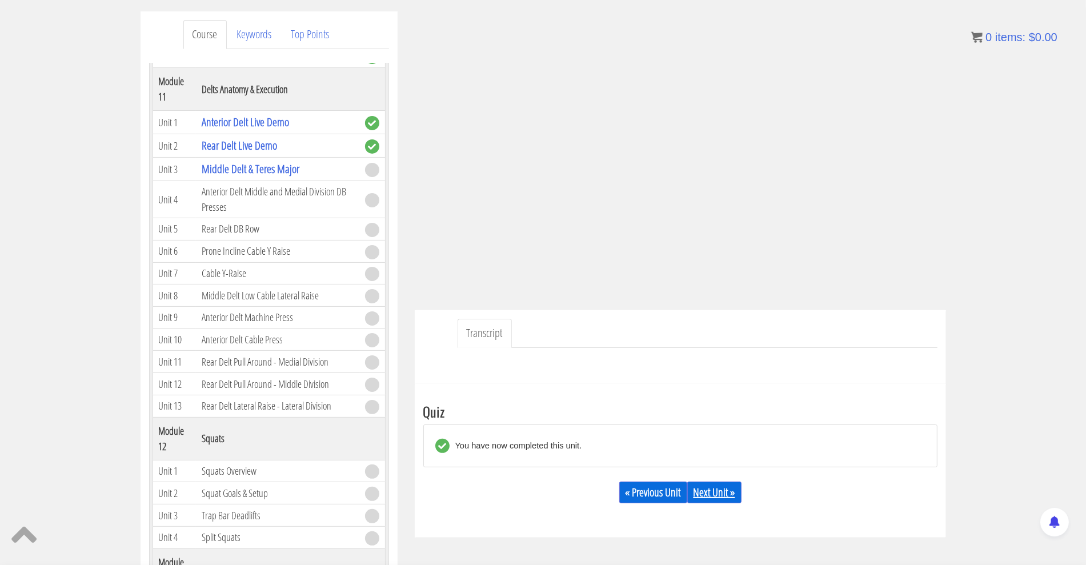
click at [714, 493] on link "Next Unit »" at bounding box center [714, 493] width 54 height 22
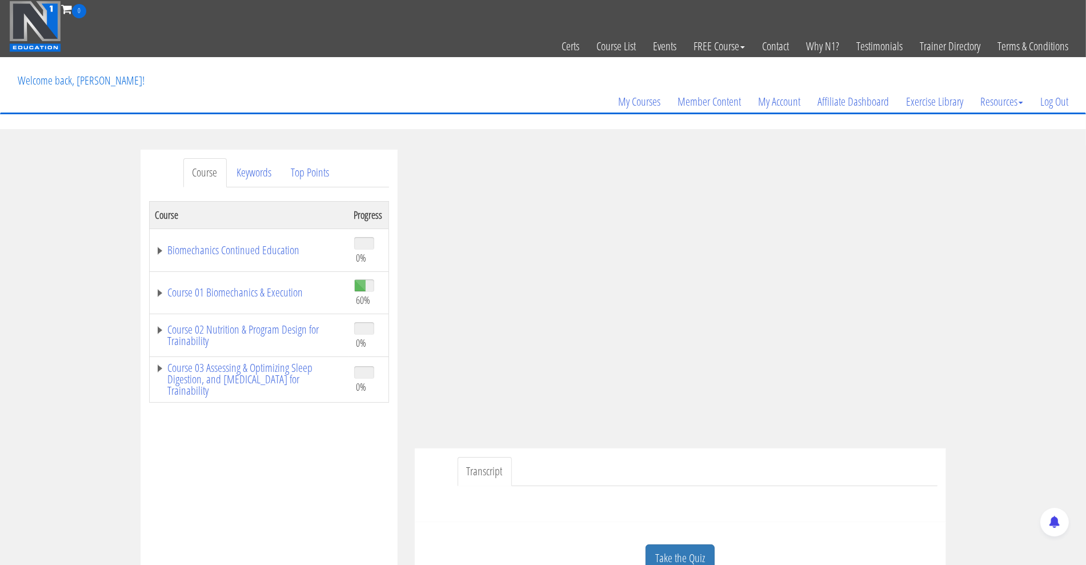
click at [153, 291] on td "Course 01 Biomechanics & Execution" at bounding box center [248, 292] width 199 height 43
click at [159, 293] on link "Course 01 Biomechanics & Execution" at bounding box center [248, 292] width 187 height 11
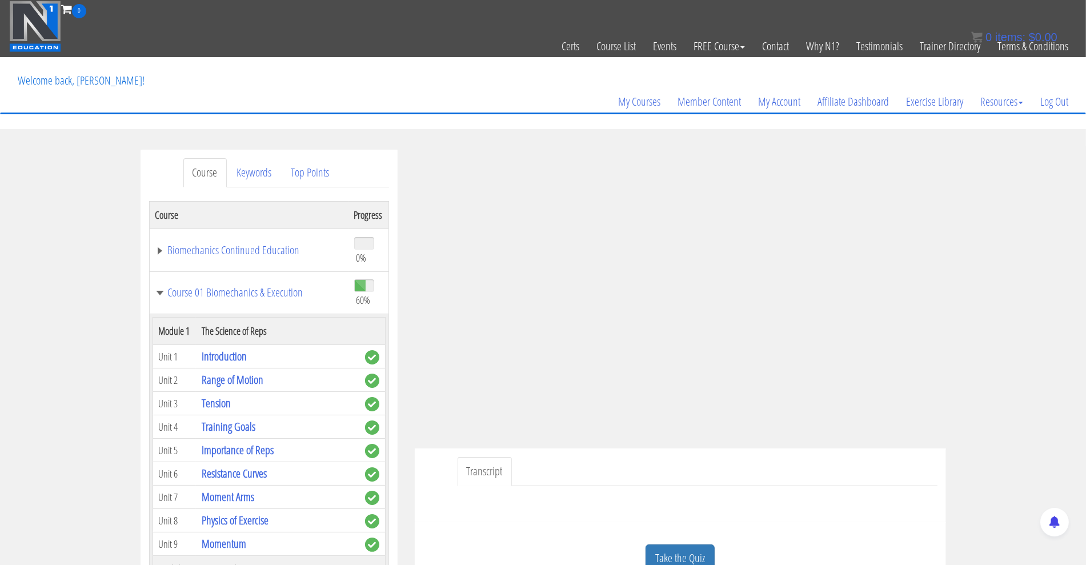
click at [980, 367] on div "Course Keywords Top Points Course Progress Biomechanics Continued Education 0% …" at bounding box center [543, 473] width 1086 height 646
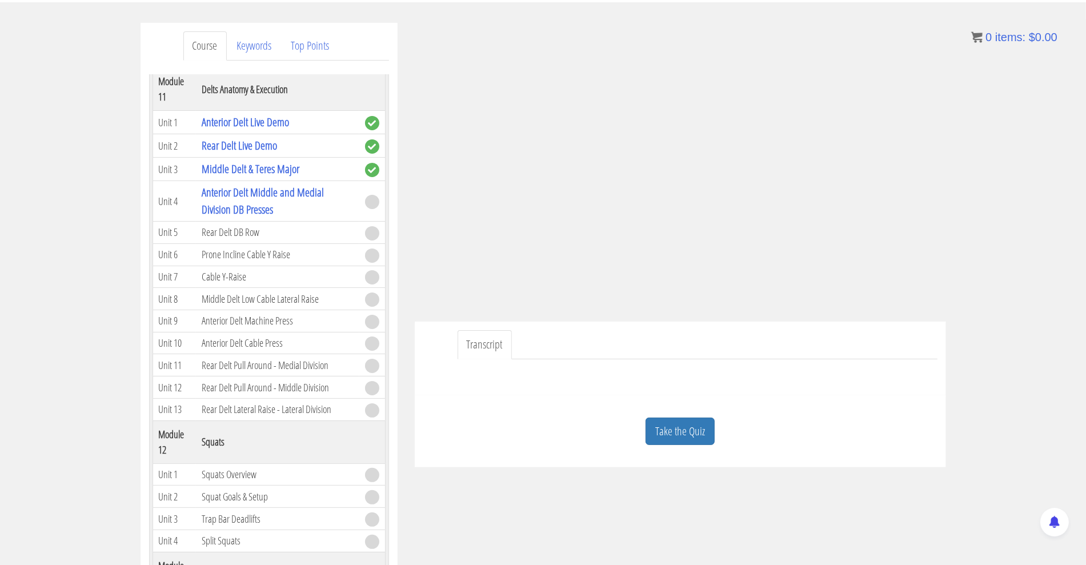
scroll to position [2354, 0]
click at [0, 349] on div "Course Keywords Top Points Course Progress Biomechanics Continued Education 0% …" at bounding box center [543, 346] width 1086 height 646
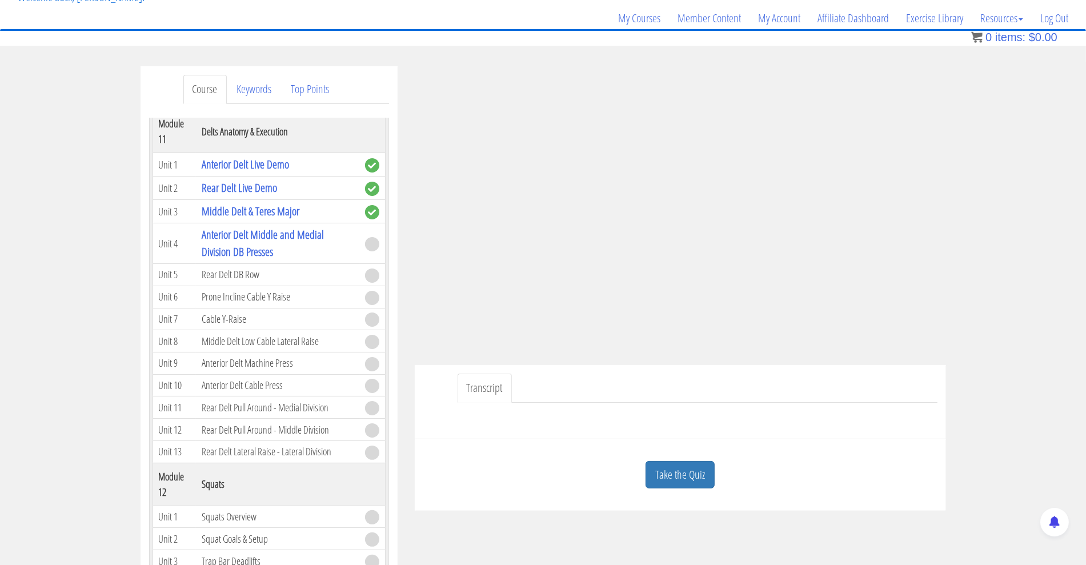
scroll to position [82, 0]
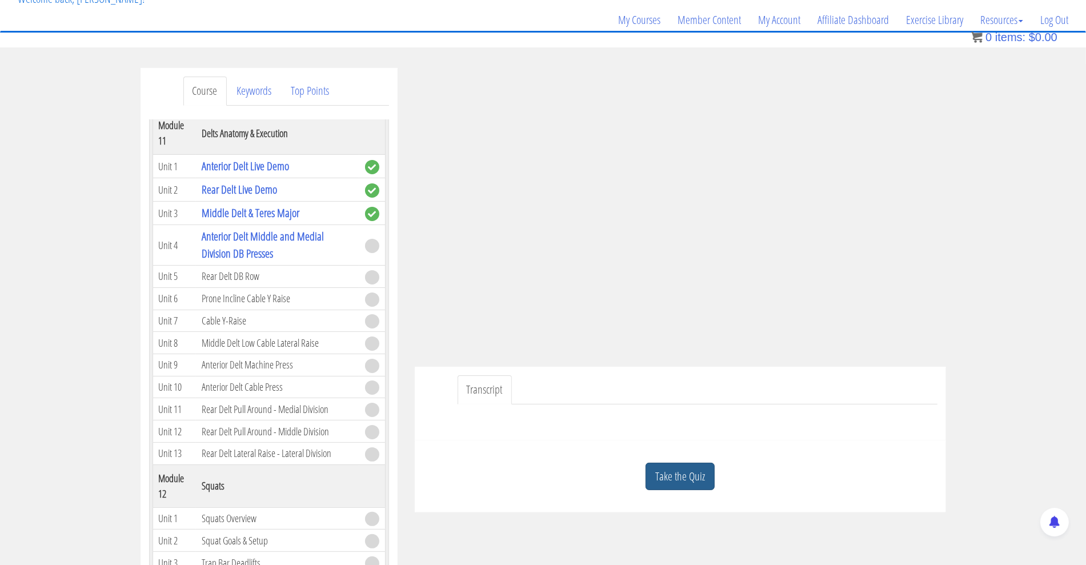
click at [678, 482] on link "Take the Quiz" at bounding box center [680, 477] width 69 height 28
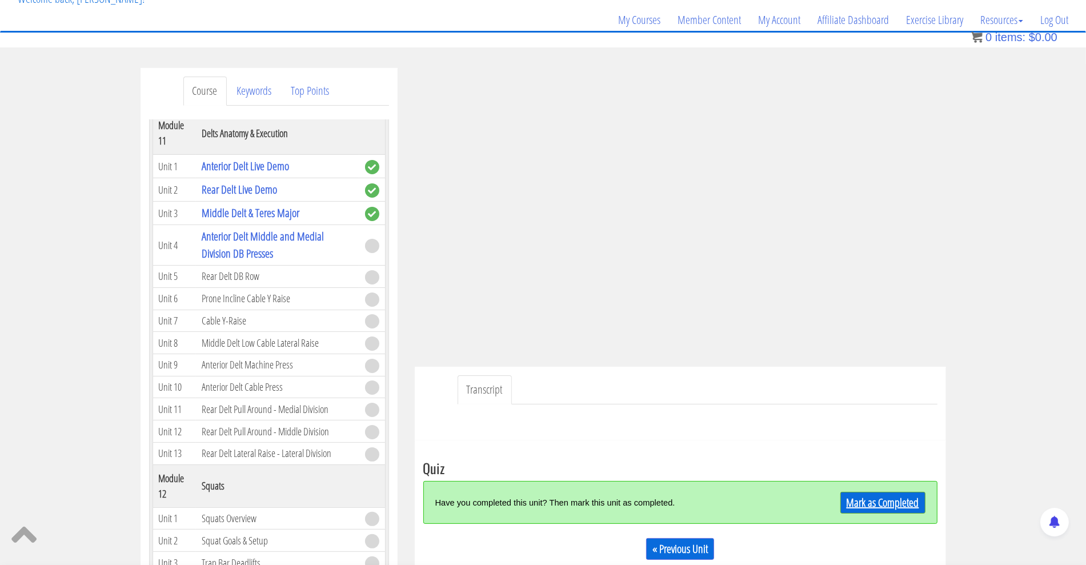
click at [877, 502] on link "Mark as Completed" at bounding box center [883, 503] width 85 height 22
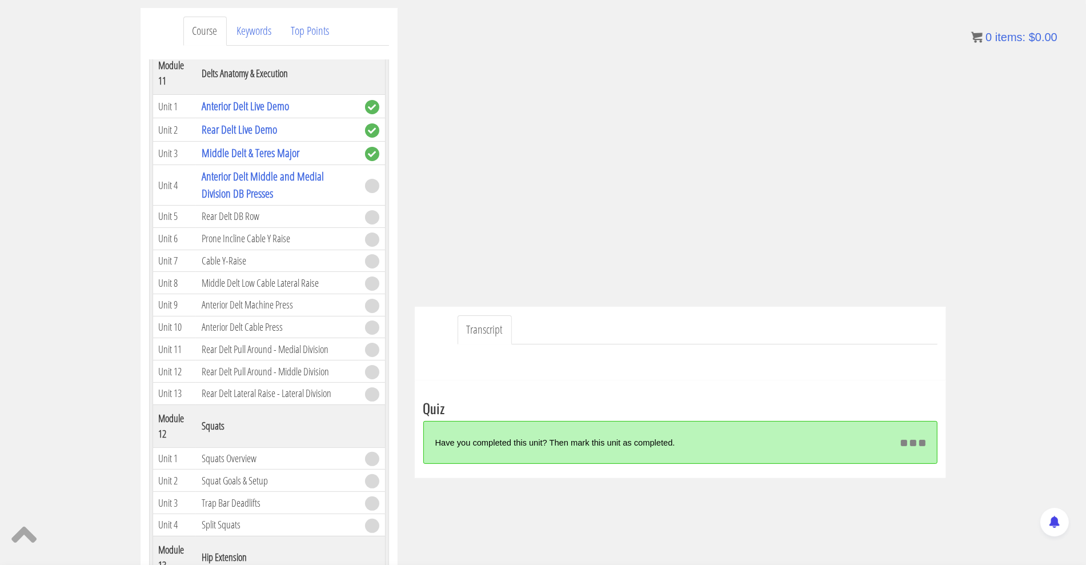
scroll to position [143, 0]
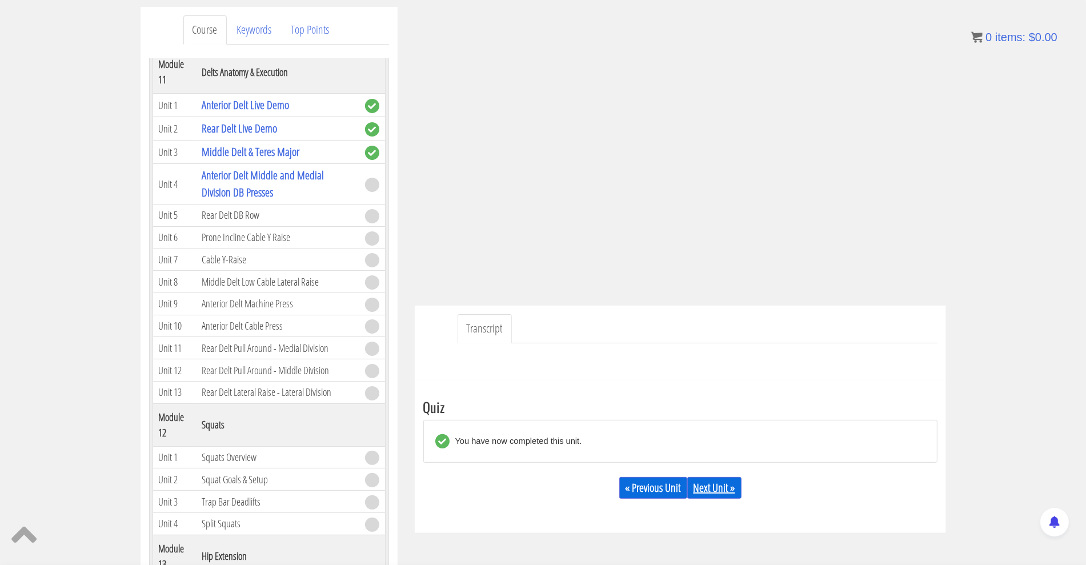
click at [717, 486] on link "Next Unit »" at bounding box center [714, 488] width 54 height 22
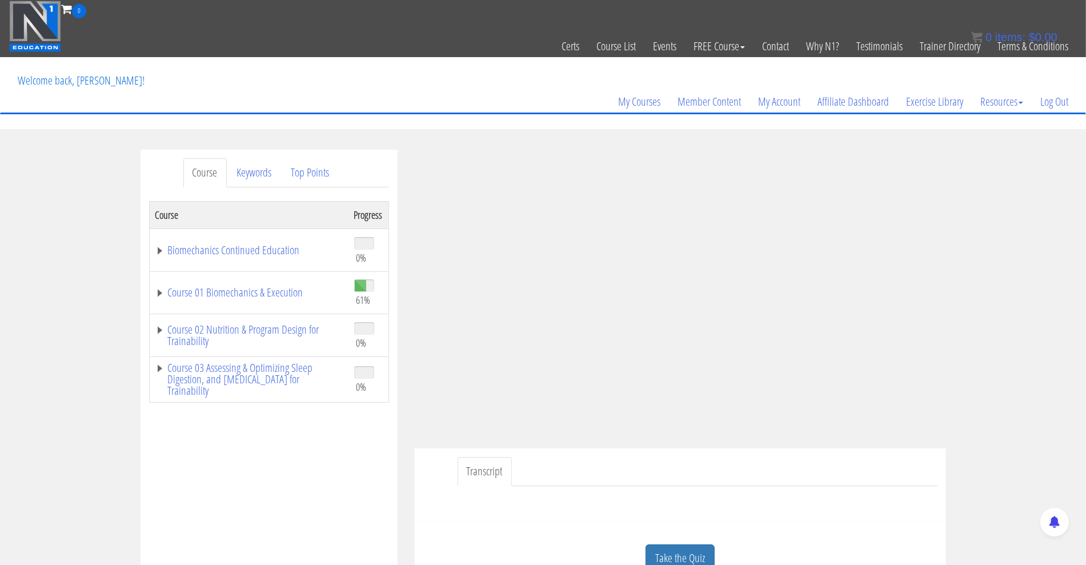
click at [1063, 394] on div "Course Keywords Top Points Course Progress Biomechanics Continued Education 0% …" at bounding box center [543, 473] width 1086 height 646
click at [698, 554] on link "Take the Quiz" at bounding box center [680, 559] width 69 height 28
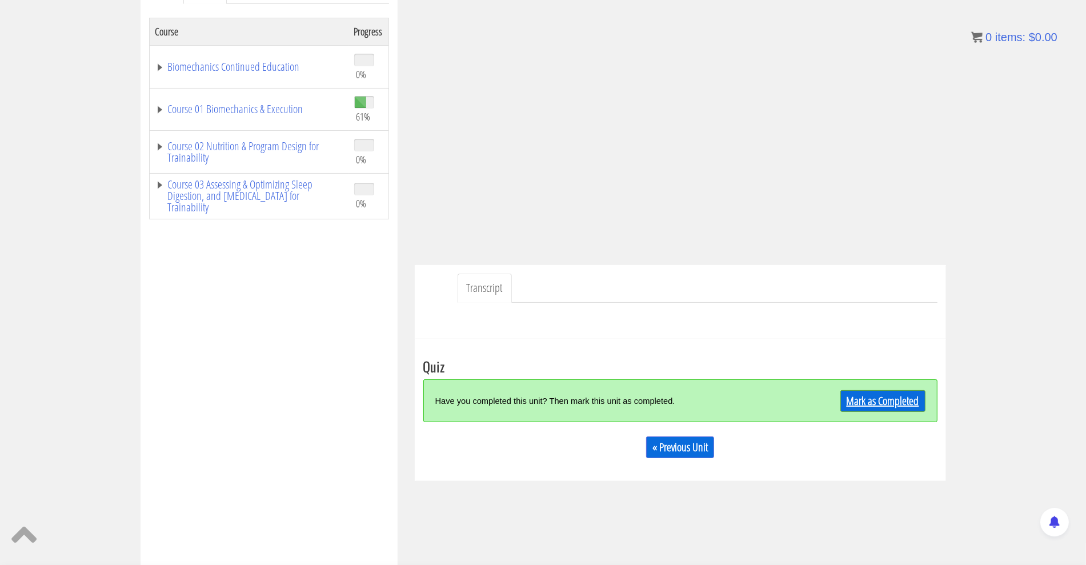
click at [883, 403] on link "Mark as Completed" at bounding box center [883, 401] width 85 height 22
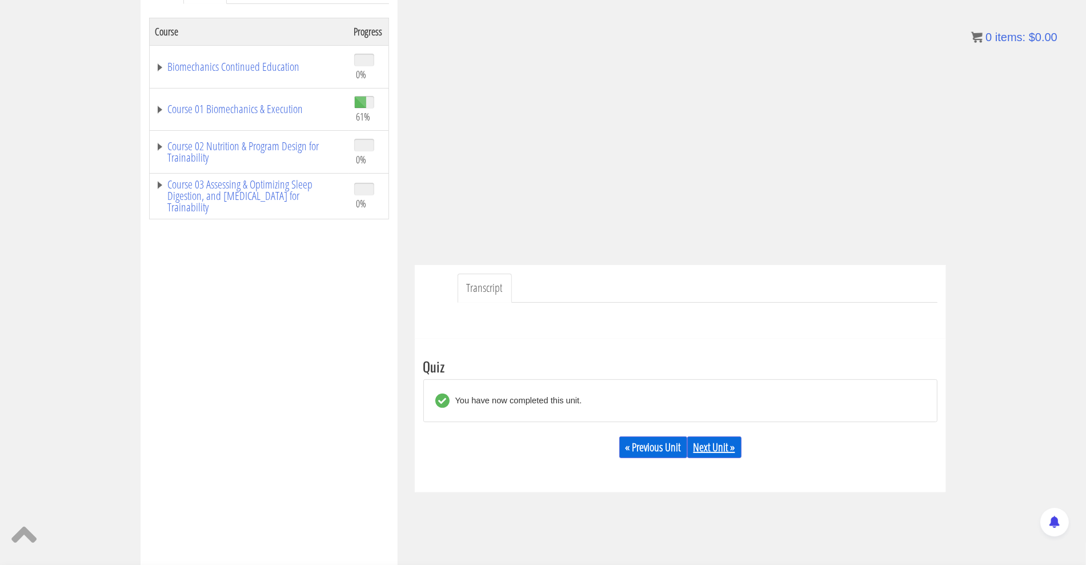
click at [715, 446] on link "Next Unit »" at bounding box center [714, 448] width 54 height 22
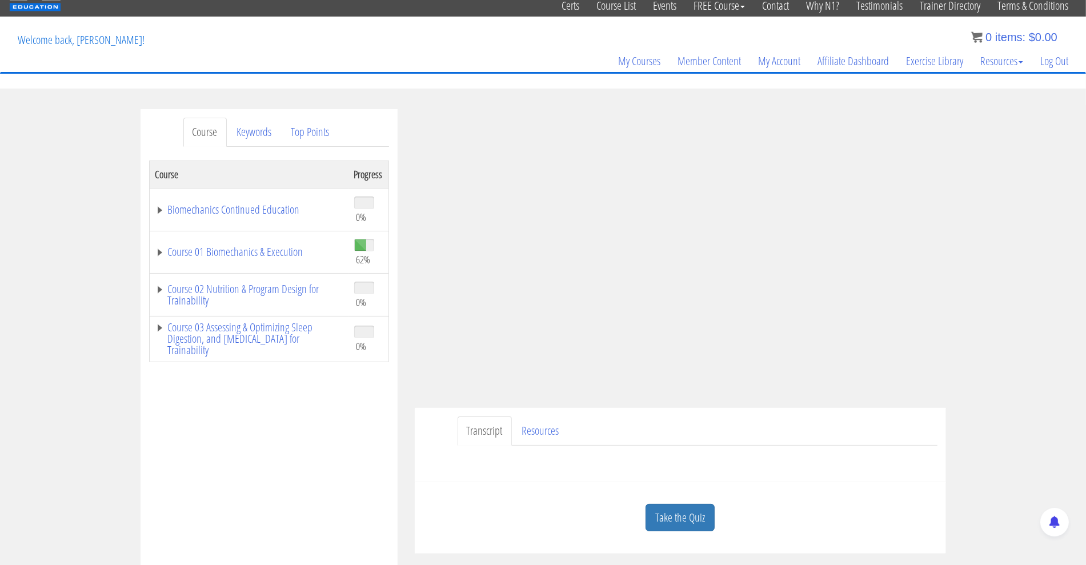
scroll to position [45, 0]
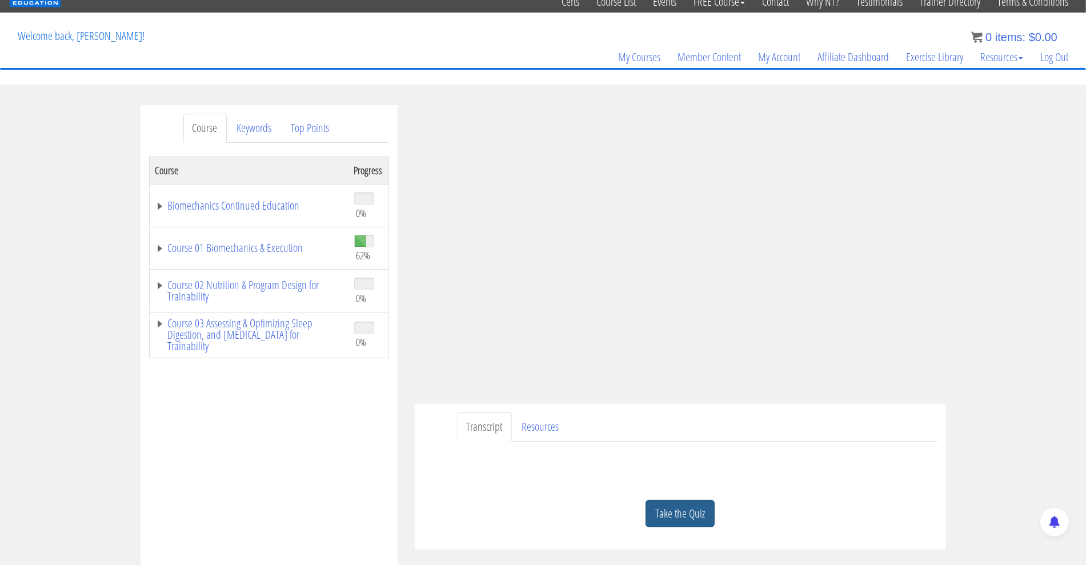
click at [683, 516] on link "Take the Quiz" at bounding box center [680, 514] width 69 height 28
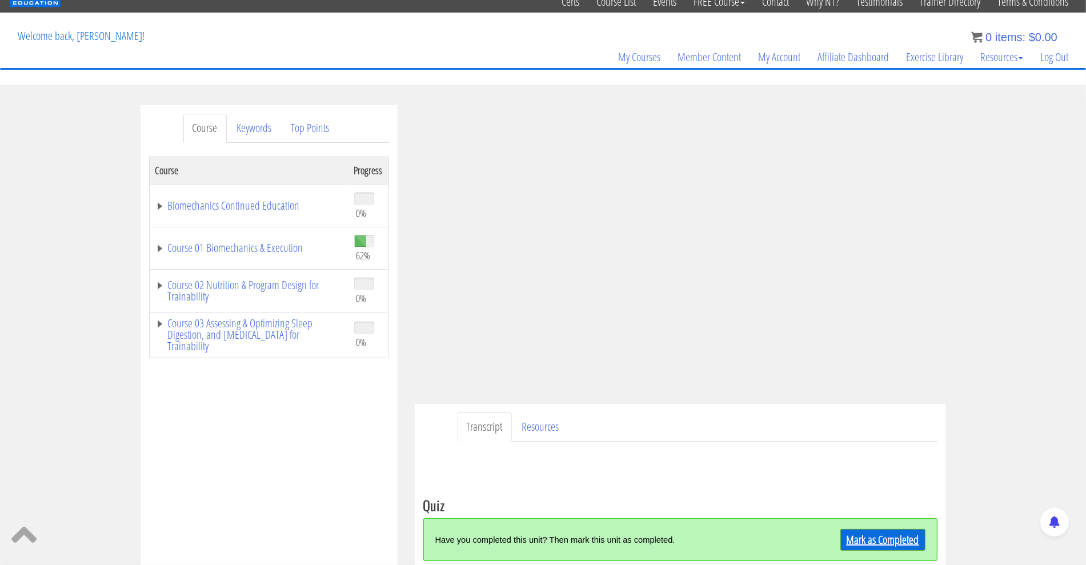
click at [866, 537] on link "Mark as Completed" at bounding box center [883, 540] width 85 height 22
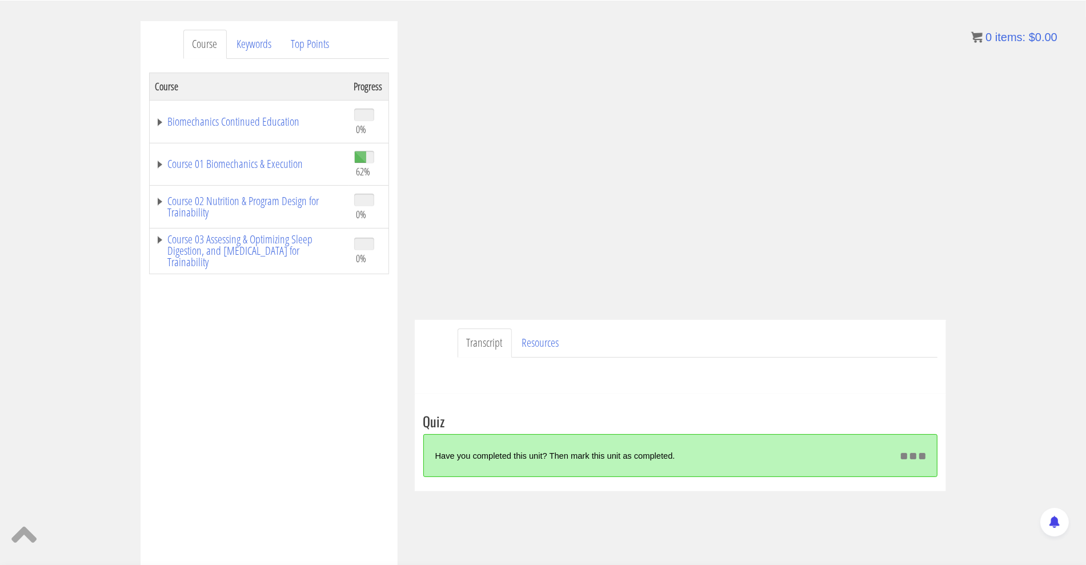
scroll to position [129, 0]
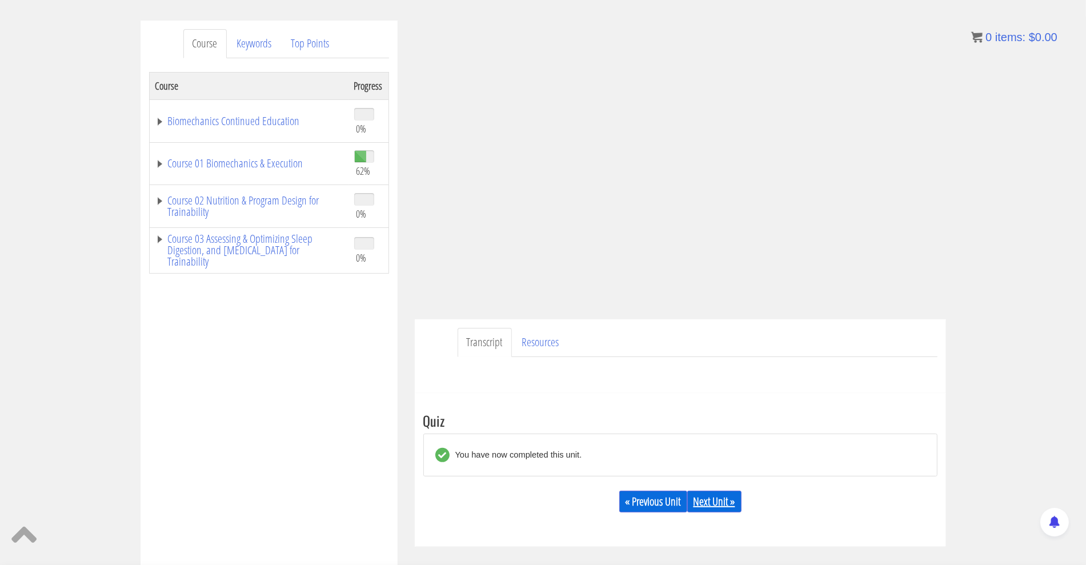
click at [718, 492] on link "Next Unit »" at bounding box center [714, 502] width 54 height 22
click at [723, 504] on link "Next Unit »" at bounding box center [714, 502] width 54 height 22
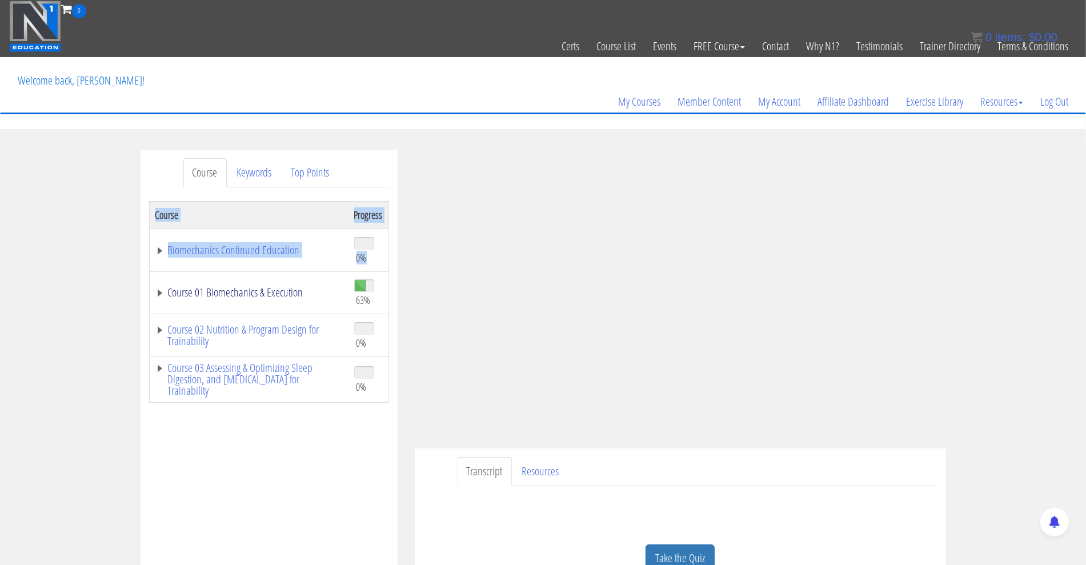
drag, startPoint x: 0, startPoint y: 390, endPoint x: 160, endPoint y: 292, distance: 187.8
click at [160, 292] on div "Course Keywords Top Points Course Progress Biomechanics Continued Education 0% …" at bounding box center [543, 473] width 1086 height 646
click at [160, 292] on link "Course 01 Biomechanics & Execution" at bounding box center [248, 292] width 187 height 11
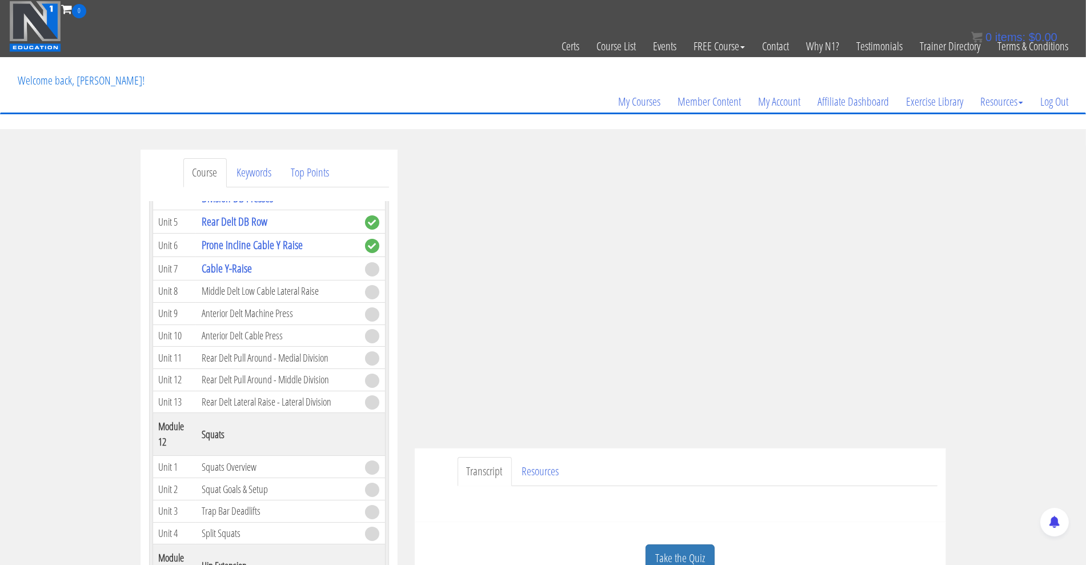
scroll to position [2497, 0]
click at [0, 361] on div "Course Keywords Top Points Course Progress Biomechanics Continued Education 0% …" at bounding box center [543, 473] width 1086 height 646
click at [680, 554] on link "Take the Quiz" at bounding box center [680, 559] width 69 height 28
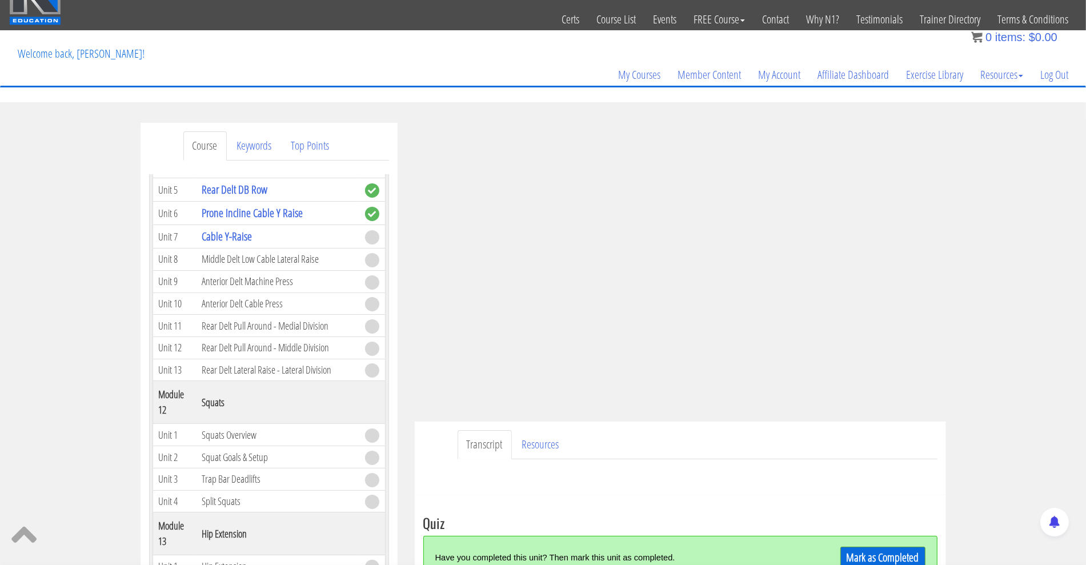
scroll to position [27, 0]
click at [875, 554] on link "Mark as Completed" at bounding box center [883, 557] width 85 height 22
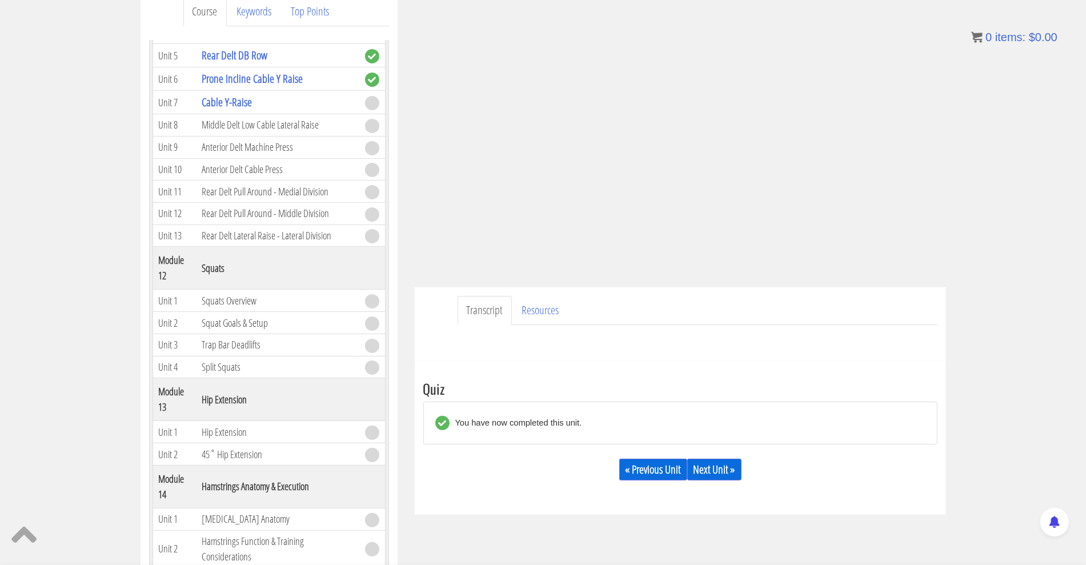
scroll to position [162, 0]
click at [718, 461] on link "Next Unit »" at bounding box center [714, 469] width 54 height 22
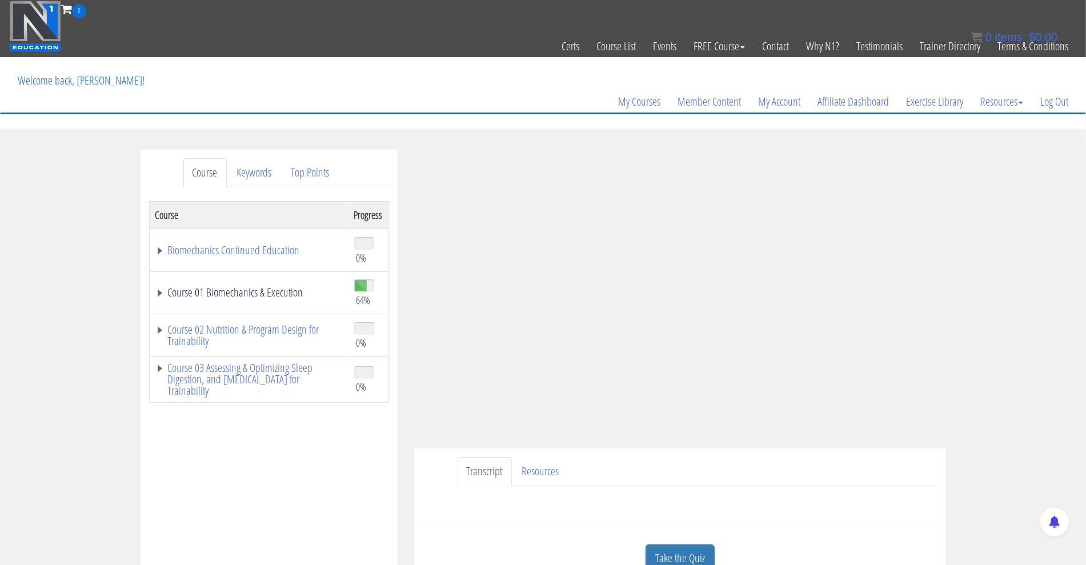
click at [158, 291] on link "Course 01 Biomechanics & Execution" at bounding box center [248, 292] width 187 height 11
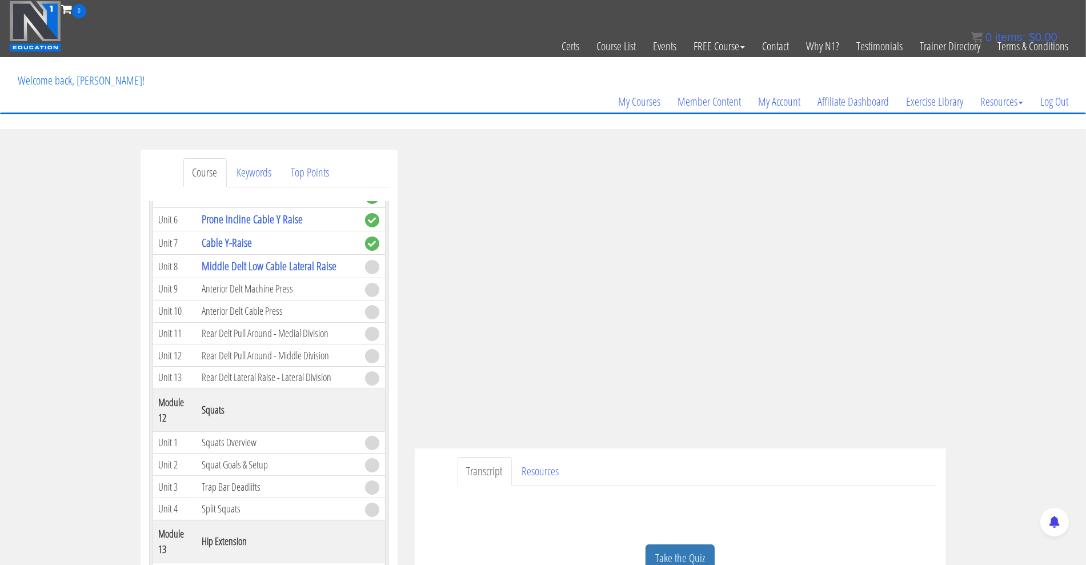
scroll to position [2610, 0]
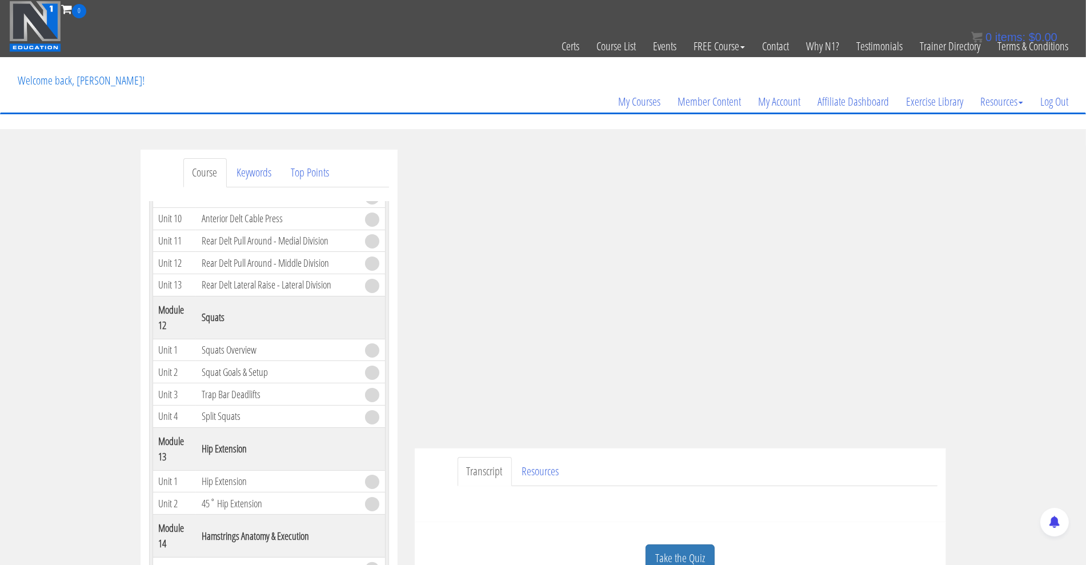
click at [0, 347] on div "Course Keywords Top Points Course Progress Biomechanics Continued Education 0% …" at bounding box center [543, 473] width 1086 height 646
click at [693, 553] on link "Take the Quiz" at bounding box center [680, 559] width 69 height 28
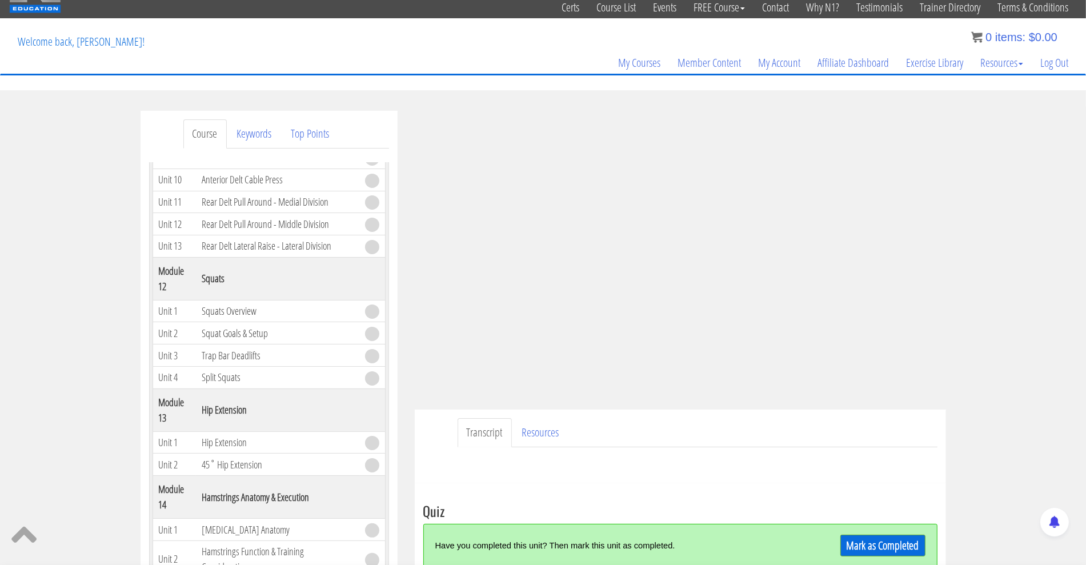
scroll to position [47, 0]
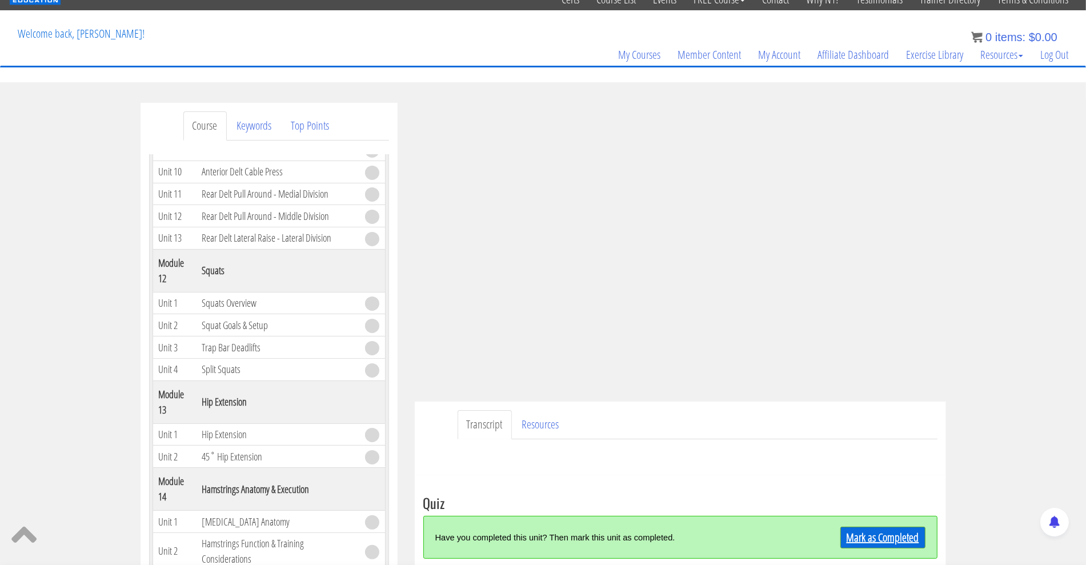
click at [881, 539] on link "Mark as Completed" at bounding box center [883, 538] width 85 height 22
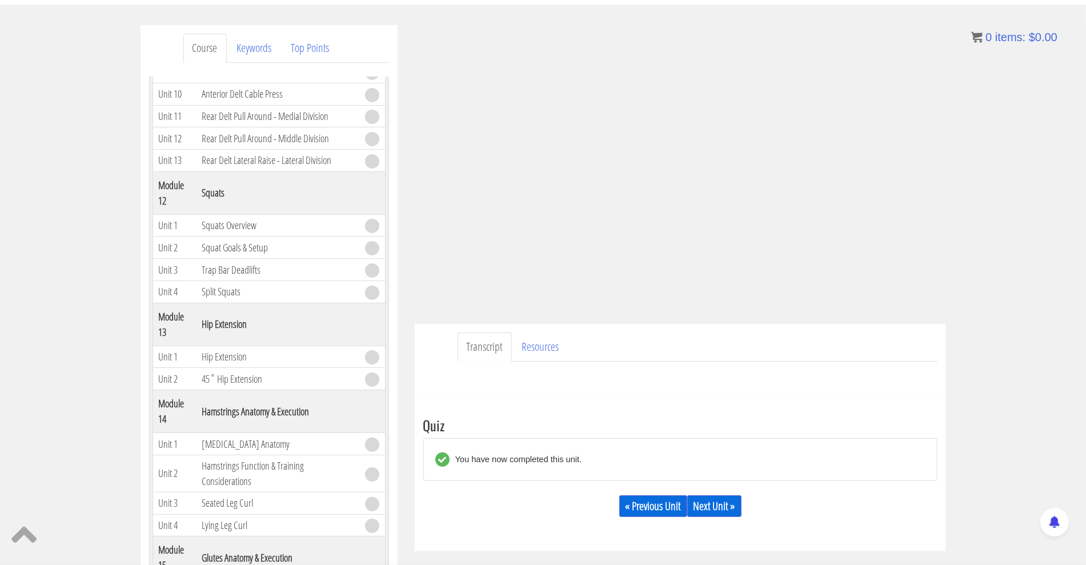
scroll to position [123, 0]
click at [734, 502] on link "Next Unit »" at bounding box center [714, 508] width 54 height 22
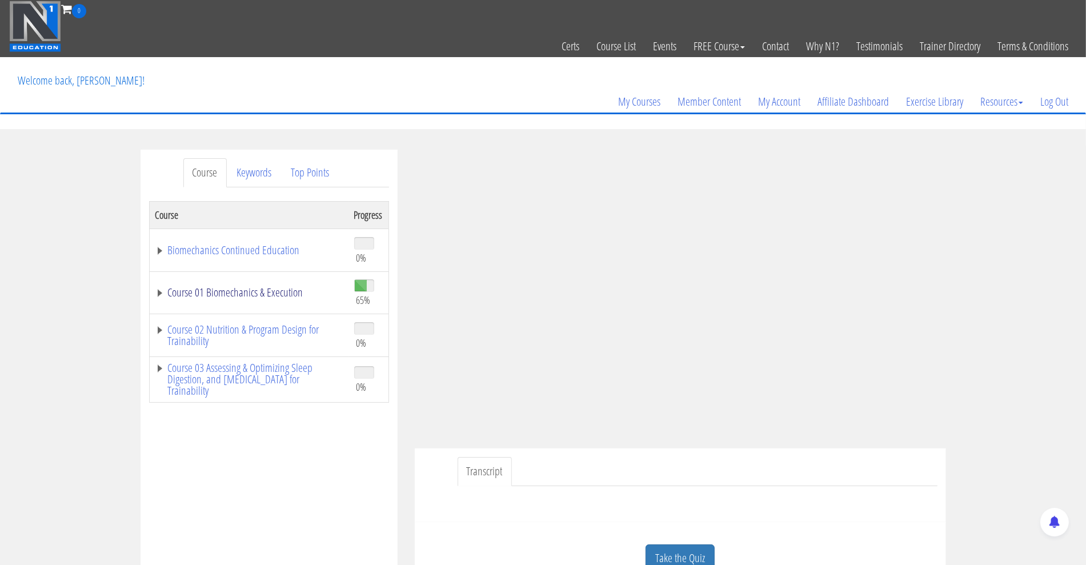
click at [159, 293] on link "Course 01 Biomechanics & Execution" at bounding box center [248, 292] width 187 height 11
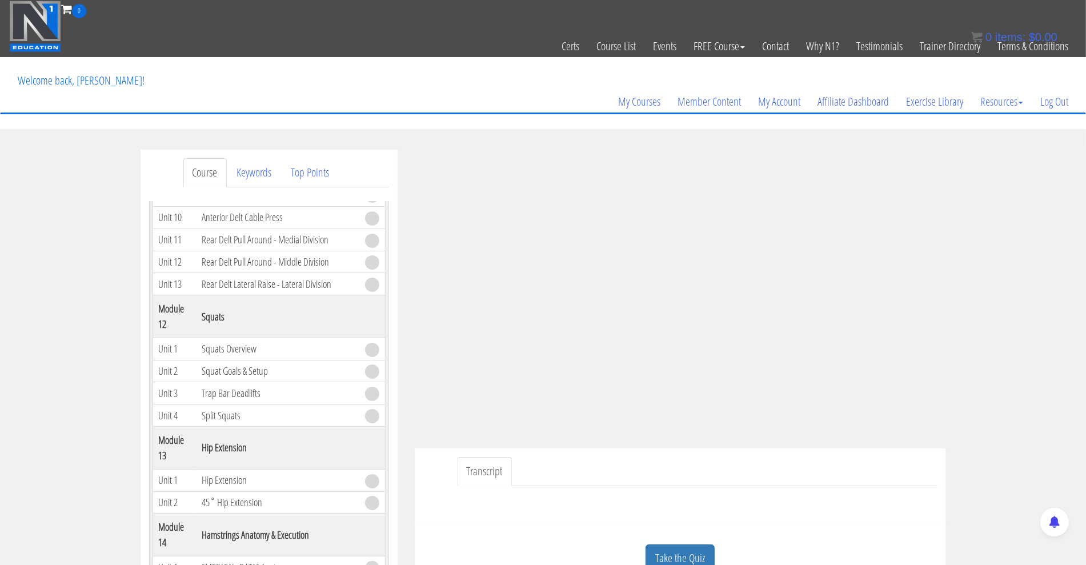
scroll to position [2610, 0]
click at [675, 548] on link "Take the Quiz" at bounding box center [680, 559] width 69 height 28
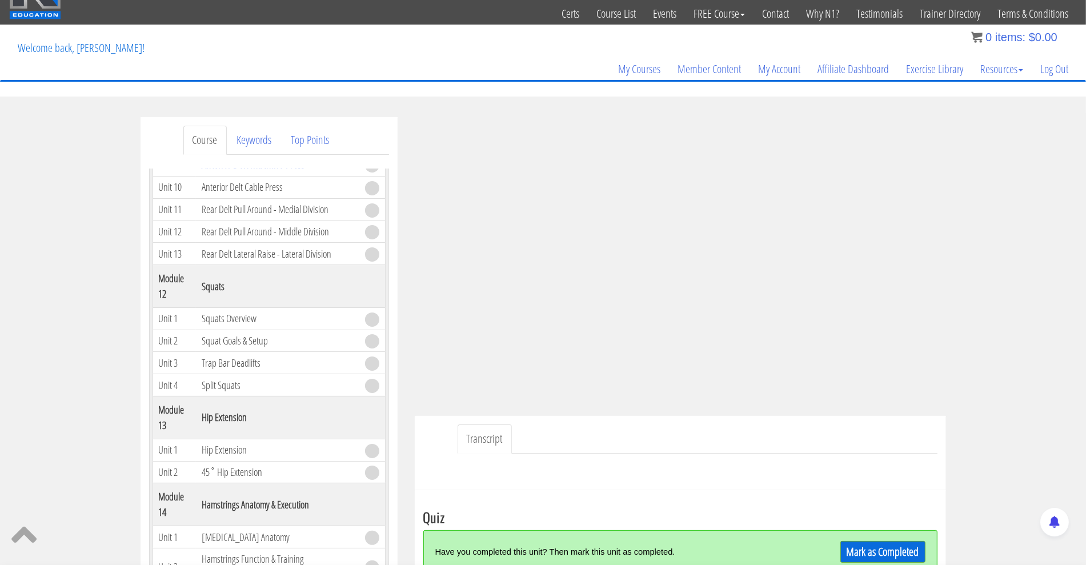
scroll to position [87, 0]
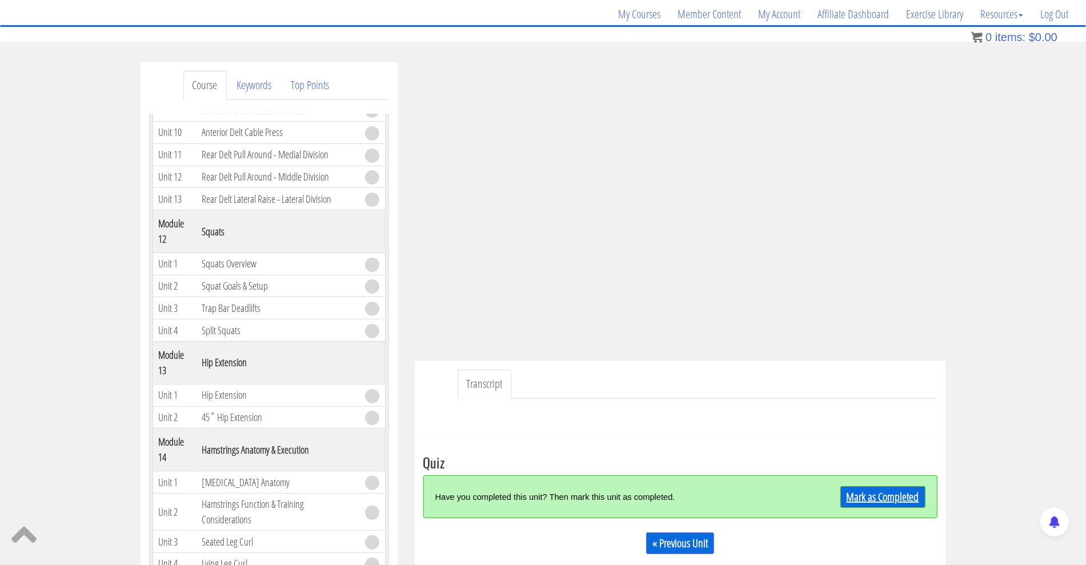
click at [879, 497] on link "Mark as Completed" at bounding box center [883, 497] width 85 height 22
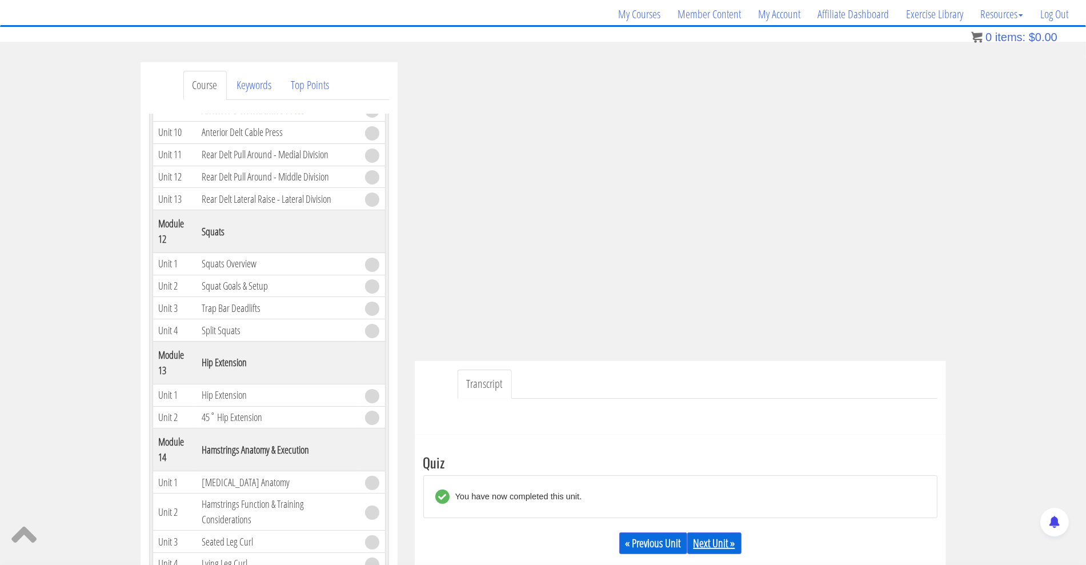
click at [715, 539] on link "Next Unit »" at bounding box center [714, 544] width 54 height 22
